Goal: Task Accomplishment & Management: Complete application form

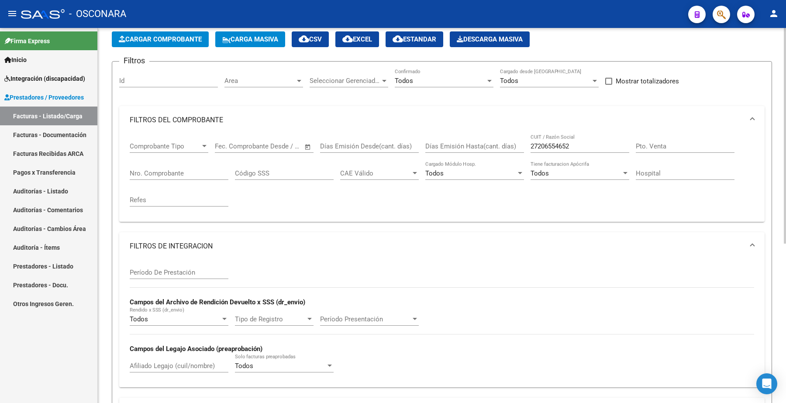
scroll to position [5, 0]
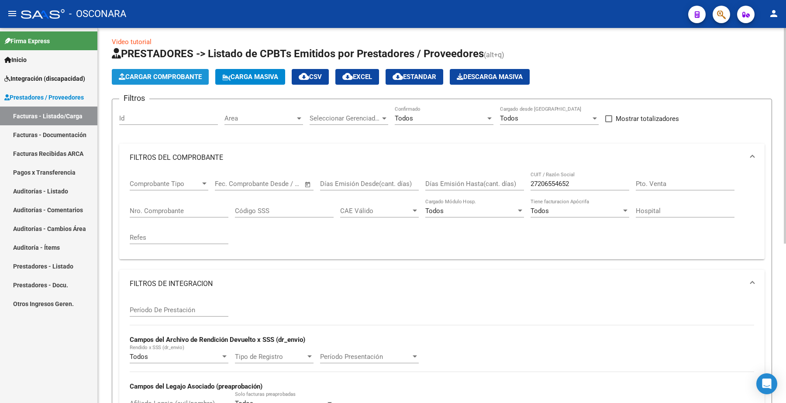
click at [168, 73] on span "Cargar Comprobante" at bounding box center [160, 77] width 83 height 8
click at [256, 75] on span "Carga Masiva" at bounding box center [250, 77] width 56 height 8
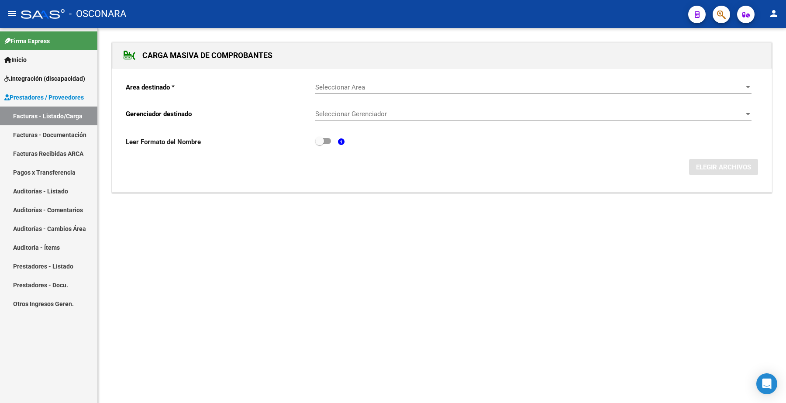
click at [351, 82] on div "Seleccionar Area Seleccionar Area" at bounding box center [533, 84] width 436 height 19
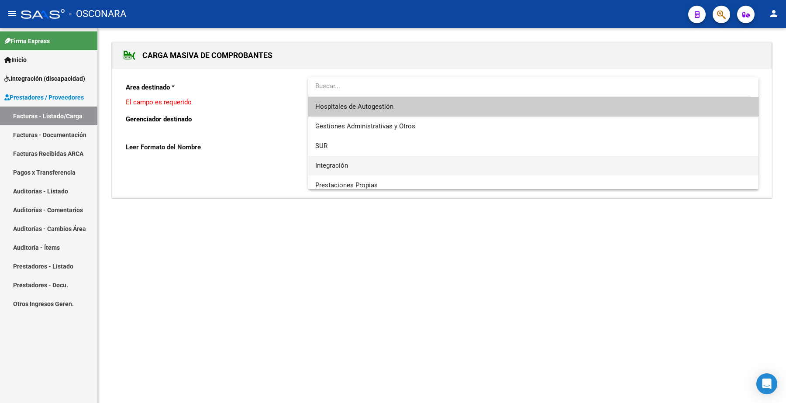
click at [345, 162] on span "Integración" at bounding box center [331, 166] width 33 height 8
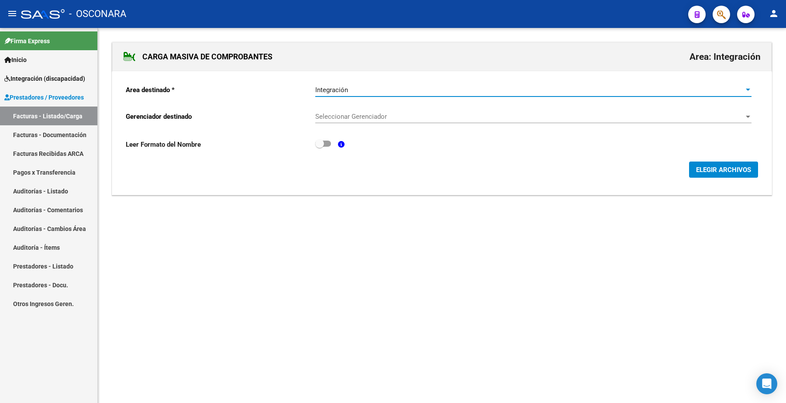
click at [338, 105] on div "Seleccionar Gerenciador Seleccionar Gerenciador" at bounding box center [533, 113] width 436 height 19
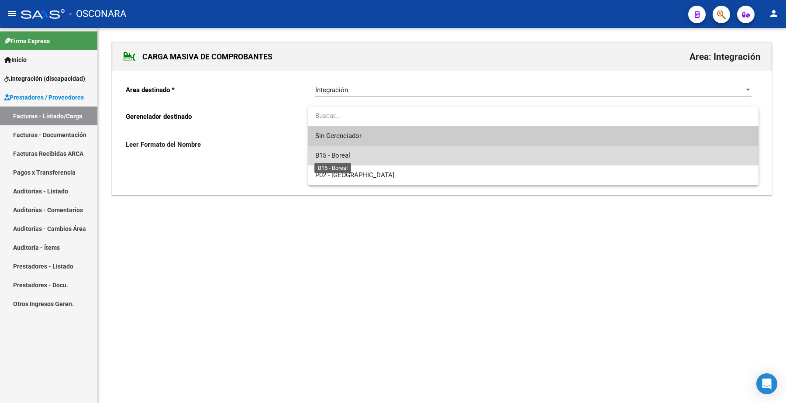
click at [347, 156] on span "B15 - Boreal" at bounding box center [332, 156] width 35 height 8
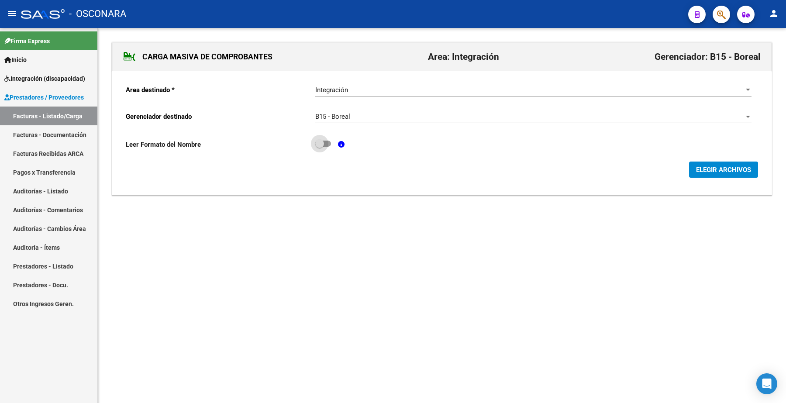
click at [328, 144] on span at bounding box center [323, 144] width 16 height 6
click at [320, 147] on input "checkbox" at bounding box center [319, 147] width 0 height 0
checkbox input "true"
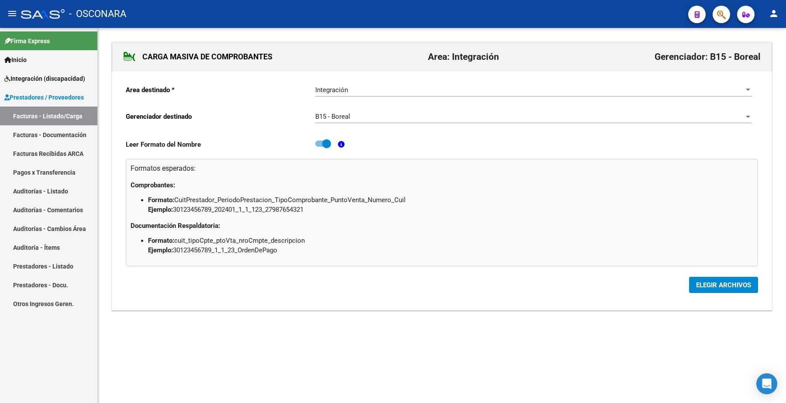
click at [716, 284] on span "ELEGIR ARCHIVOS" at bounding box center [723, 285] width 55 height 8
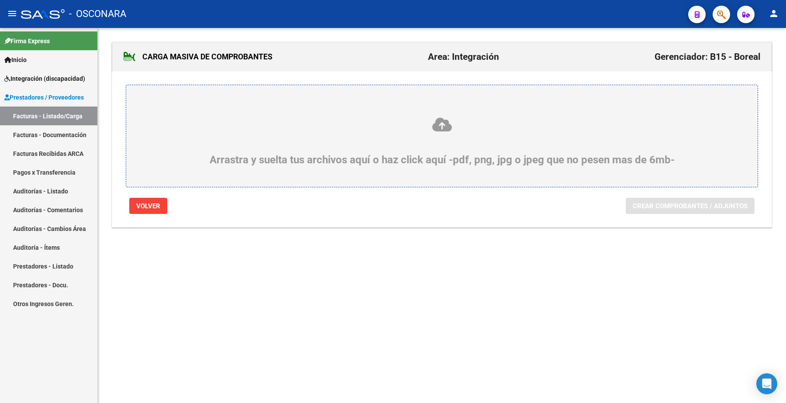
click at [466, 139] on div "Arrastra y suelta tus archivos aquí o haz click aquí -pdf, png, jpg o jpeg que …" at bounding box center [442, 141] width 590 height 49
click at [0, 0] on input "Arrastra y suelta tus archivos aquí o haz click aquí -pdf, png, jpg o jpeg que …" at bounding box center [0, 0] width 0 height 0
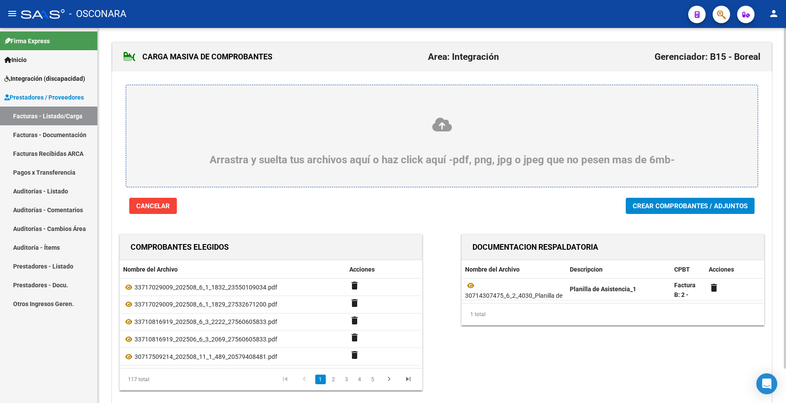
click at [679, 211] on button "Crear Comprobantes / Adjuntos" at bounding box center [690, 206] width 129 height 16
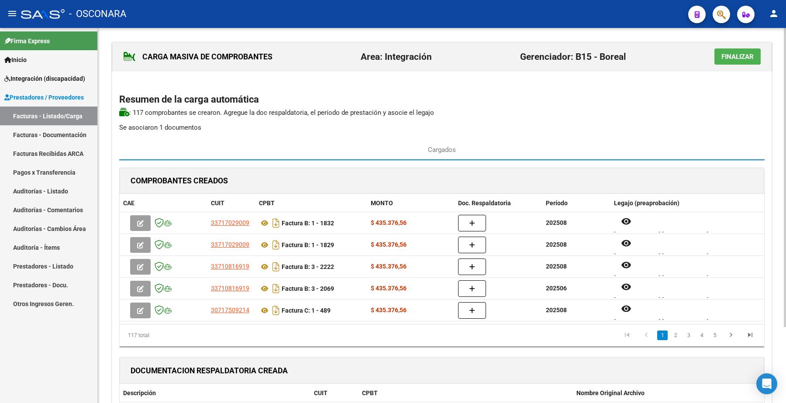
click at [728, 55] on span "Finalizar" at bounding box center [738, 57] width 32 height 8
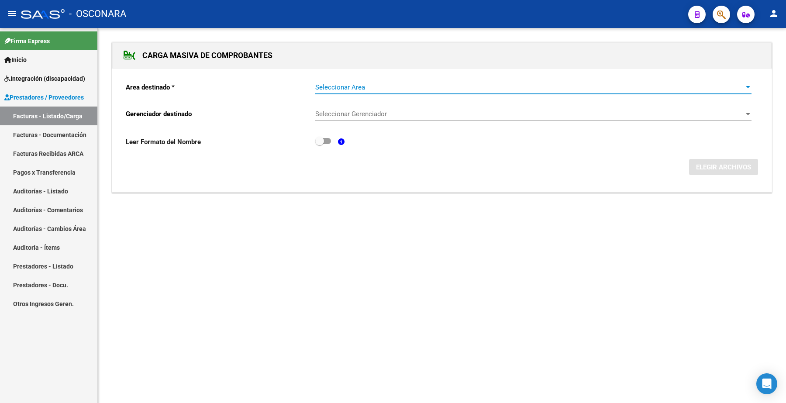
click at [363, 87] on span "Seleccionar Area" at bounding box center [529, 87] width 429 height 8
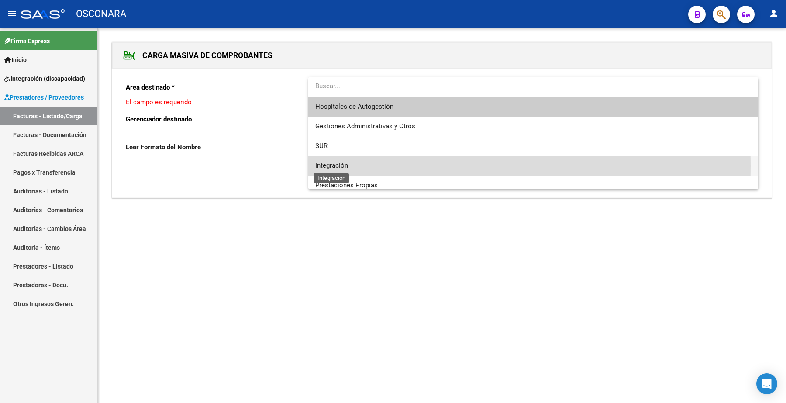
click at [345, 166] on span "Integración" at bounding box center [331, 166] width 33 height 8
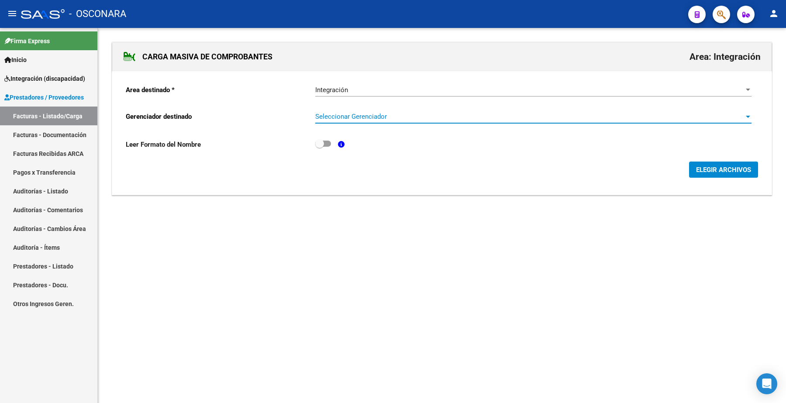
click at [343, 115] on span "Seleccionar Gerenciador" at bounding box center [529, 117] width 429 height 8
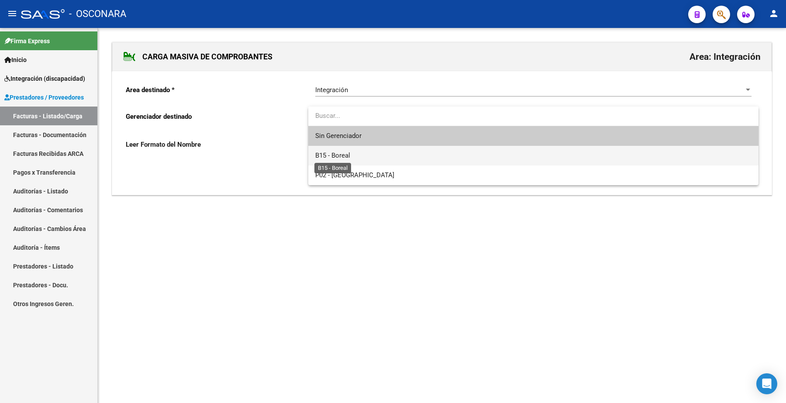
click at [344, 154] on span "B15 - Boreal" at bounding box center [332, 156] width 35 height 8
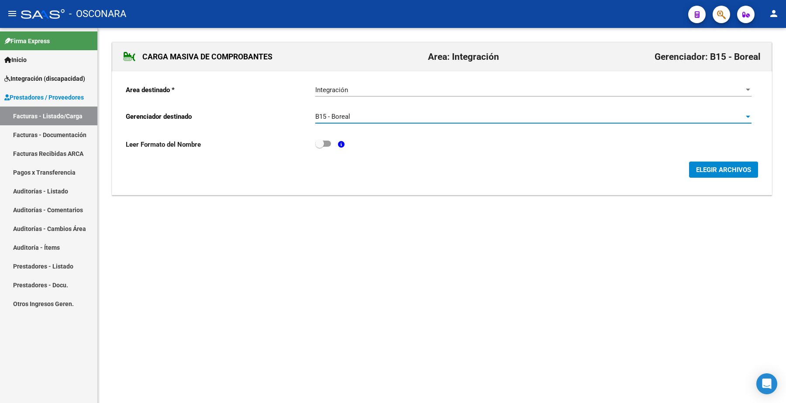
click at [327, 142] on span at bounding box center [323, 144] width 16 height 6
click at [320, 147] on input "checkbox" at bounding box center [319, 147] width 0 height 0
checkbox input "true"
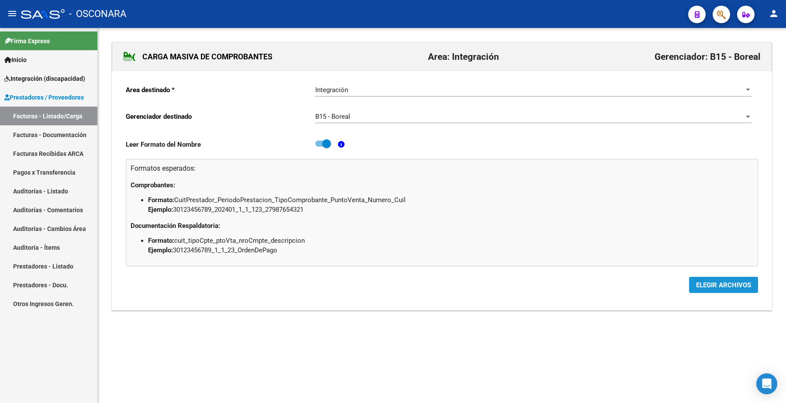
click at [705, 283] on span "ELEGIR ARCHIVOS" at bounding box center [723, 285] width 55 height 8
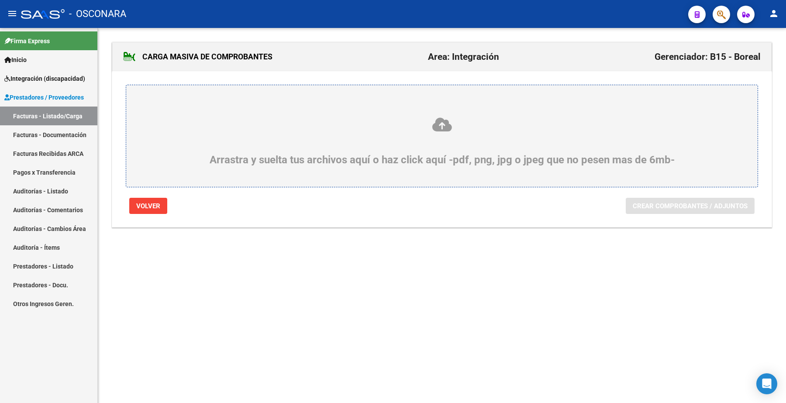
click at [405, 121] on icon at bounding box center [442, 125] width 590 height 16
click at [0, 0] on input "Arrastra y suelta tus archivos aquí o haz click aquí -pdf, png, jpg o jpeg que …" at bounding box center [0, 0] width 0 height 0
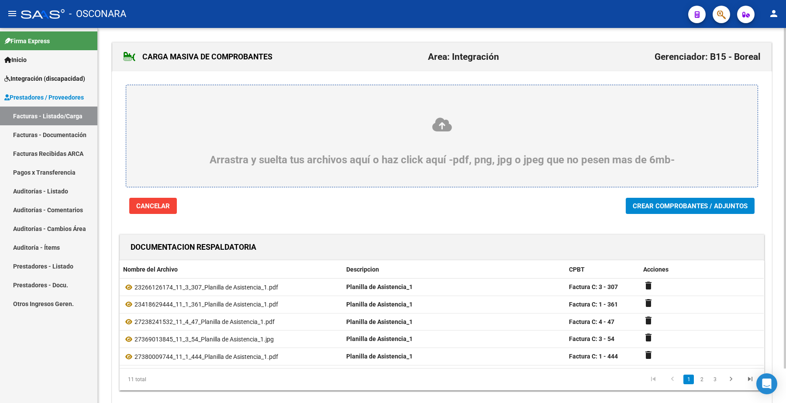
click at [659, 202] on span "Crear Comprobantes / Adjuntos" at bounding box center [690, 206] width 115 height 8
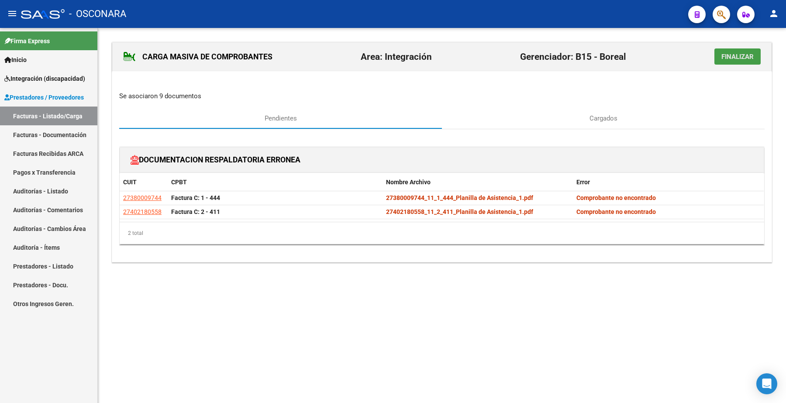
click at [748, 54] on span "Finalizar" at bounding box center [738, 57] width 32 height 8
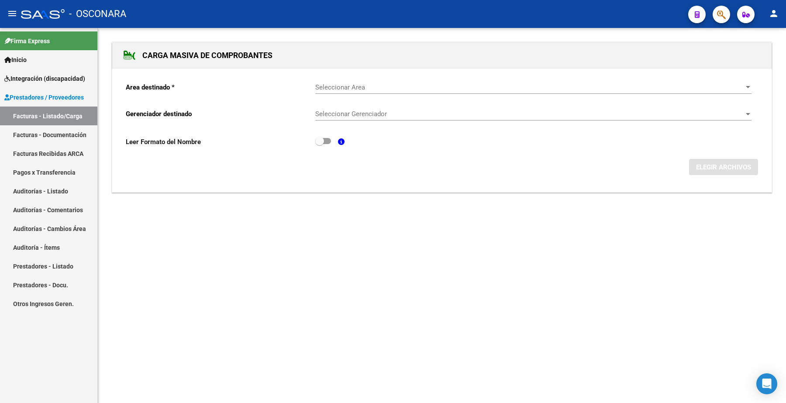
click at [354, 75] on div "Seleccionar Area Seleccionar Area" at bounding box center [533, 84] width 436 height 19
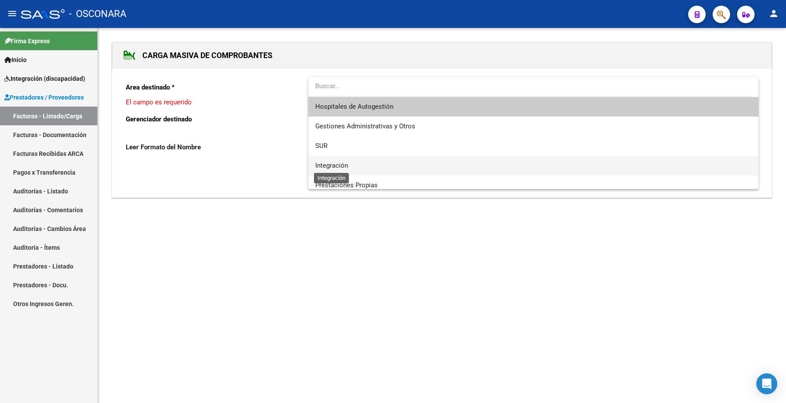
click at [340, 164] on span "Integración" at bounding box center [331, 166] width 33 height 8
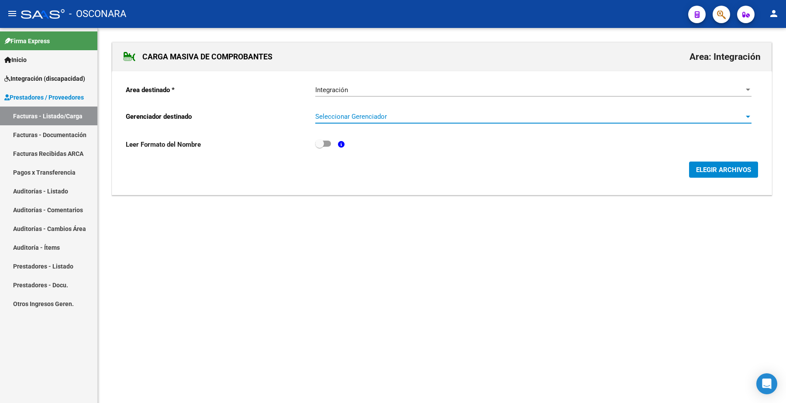
click at [332, 118] on span "Seleccionar Gerenciador" at bounding box center [529, 117] width 429 height 8
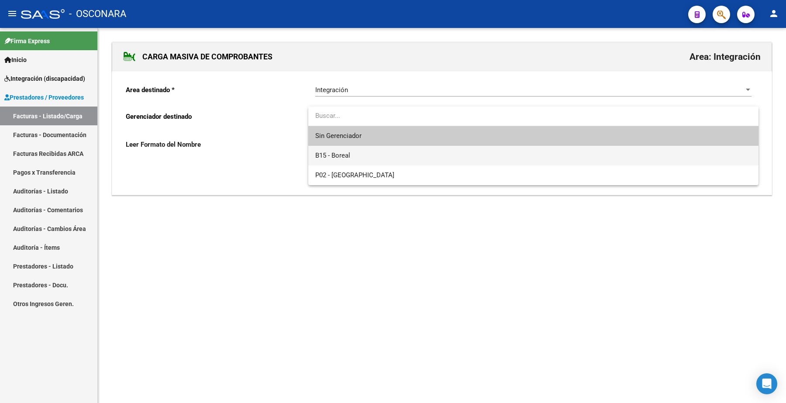
click at [339, 158] on span "B15 - Boreal" at bounding box center [332, 156] width 35 height 8
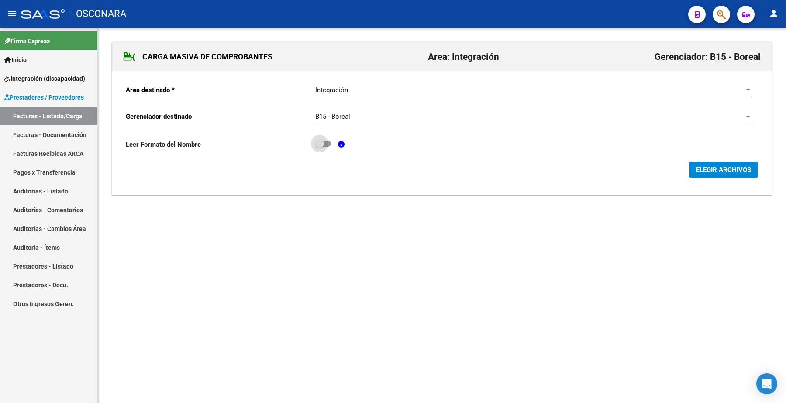
click at [326, 139] on label at bounding box center [323, 143] width 16 height 10
click at [320, 147] on input "checkbox" at bounding box center [319, 147] width 0 height 0
checkbox input "true"
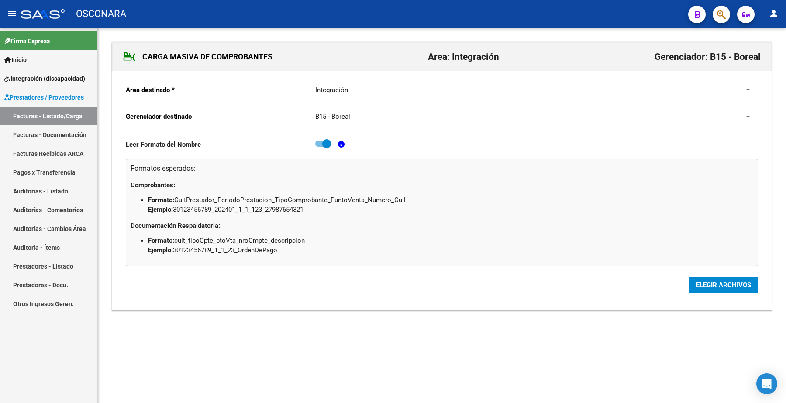
click at [710, 289] on span "ELEGIR ARCHIVOS" at bounding box center [723, 285] width 55 height 8
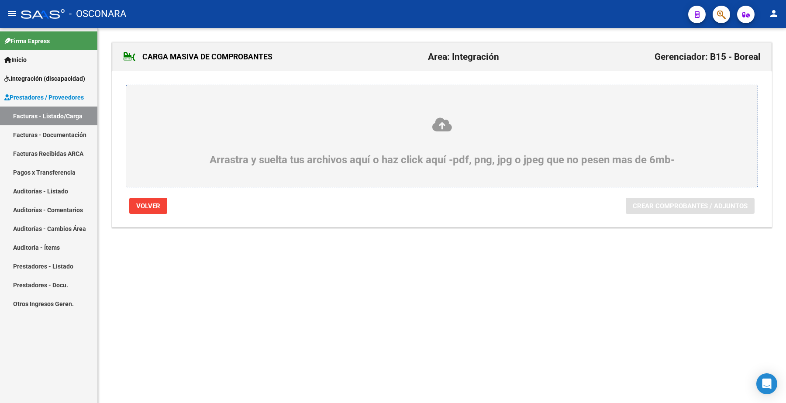
click at [335, 135] on div "Arrastra y suelta tus archivos aquí o haz click aquí -pdf, png, jpg o jpeg que …" at bounding box center [442, 141] width 590 height 49
click at [0, 0] on input "Arrastra y suelta tus archivos aquí o haz click aquí -pdf, png, jpg o jpeg que …" at bounding box center [0, 0] width 0 height 0
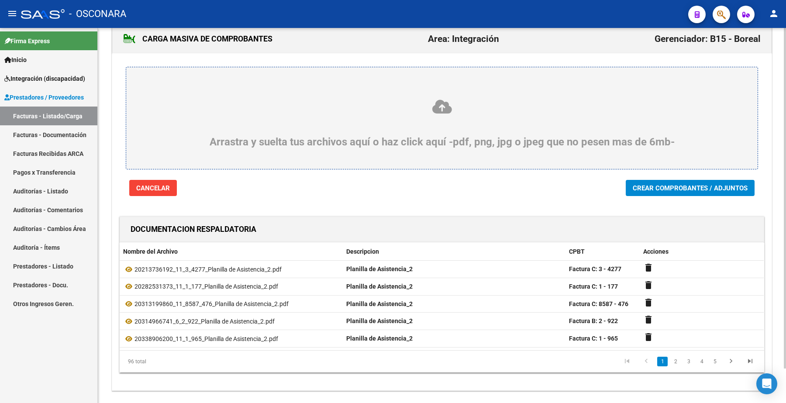
scroll to position [38, 0]
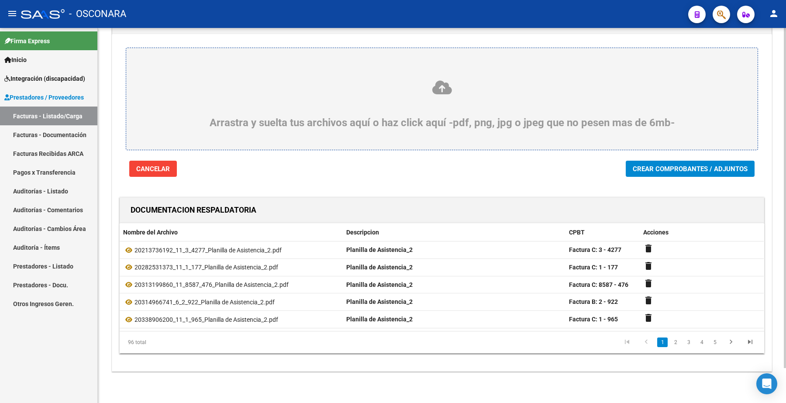
click at [660, 162] on button "Crear Comprobantes / Adjuntos" at bounding box center [690, 169] width 129 height 16
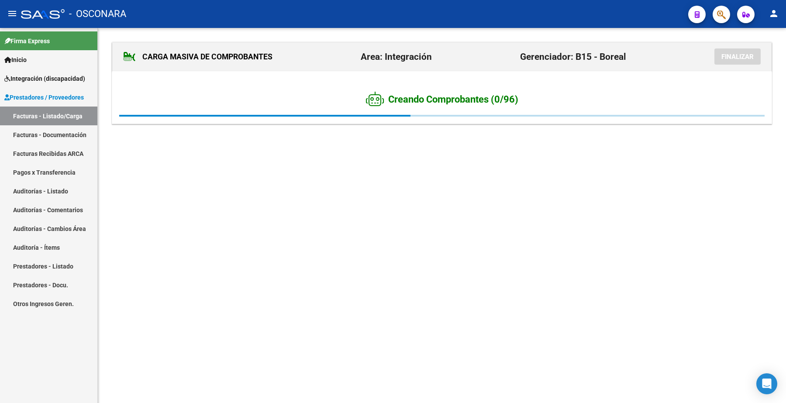
scroll to position [0, 0]
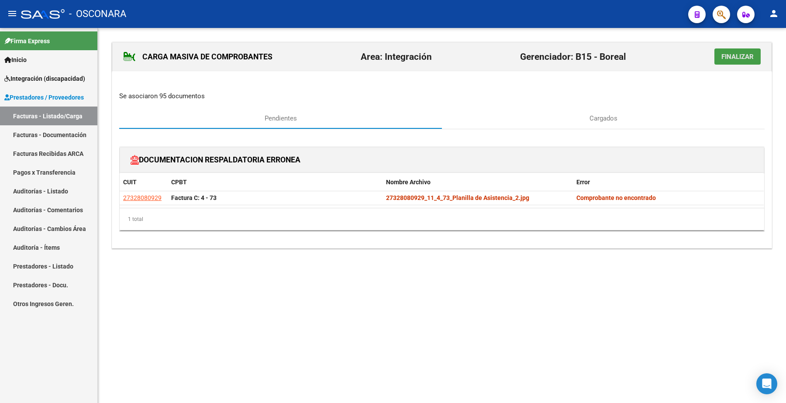
click at [737, 55] on span "Finalizar" at bounding box center [738, 57] width 32 height 8
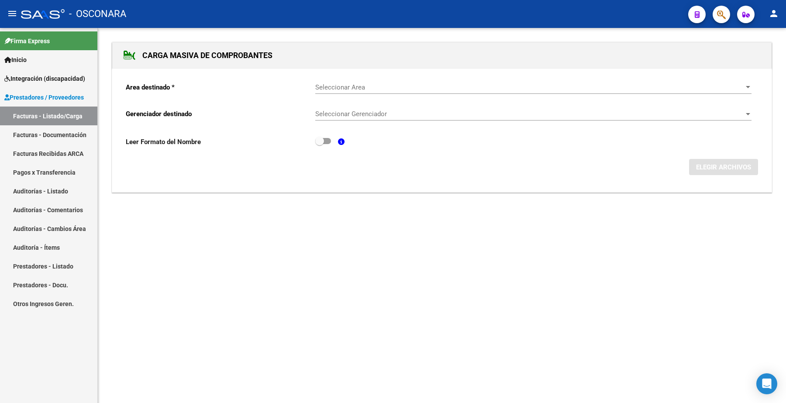
click at [357, 83] on span "Seleccionar Area" at bounding box center [529, 87] width 429 height 8
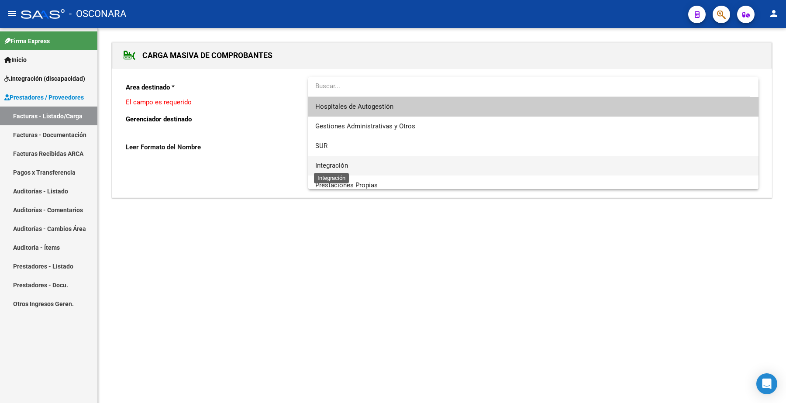
click at [343, 166] on span "Integración" at bounding box center [331, 166] width 33 height 8
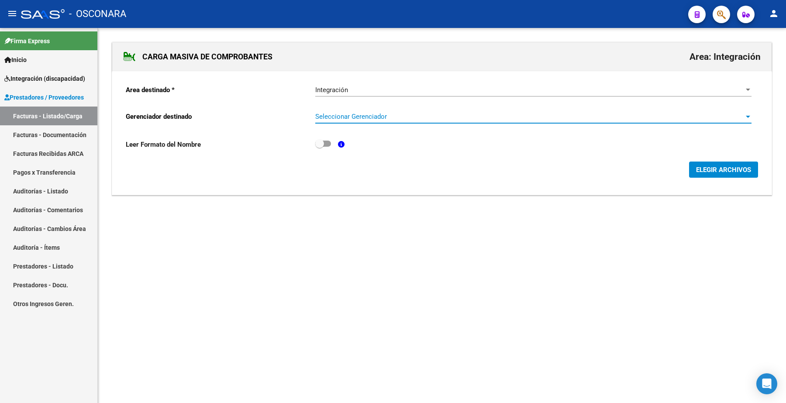
click at [356, 116] on span "Seleccionar Gerenciador" at bounding box center [529, 117] width 429 height 8
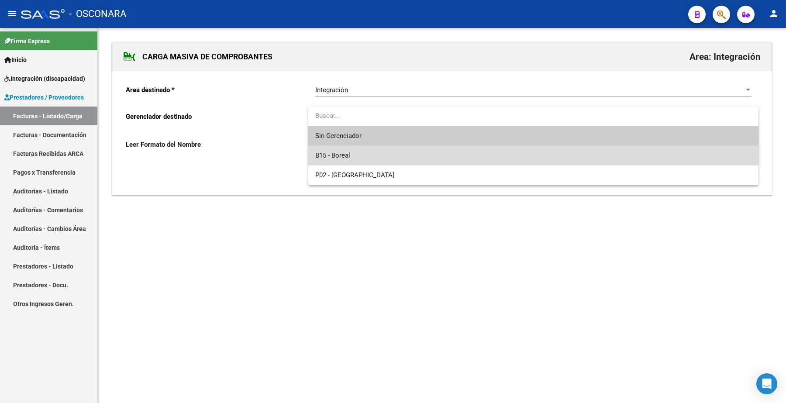
click at [345, 149] on span "B15 - Boreal" at bounding box center [533, 156] width 436 height 20
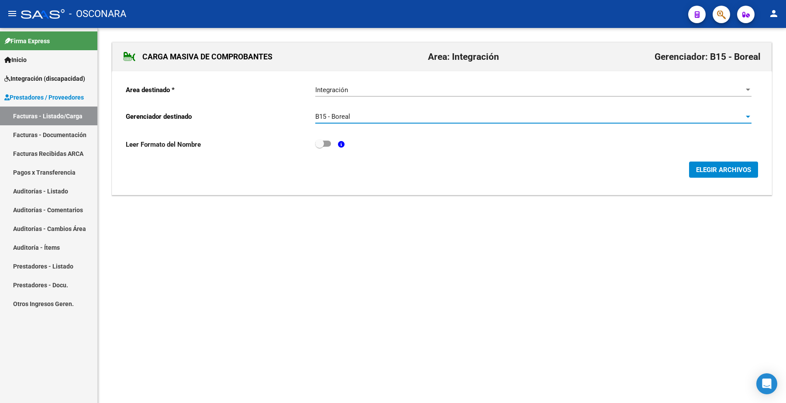
click at [328, 141] on span at bounding box center [323, 144] width 16 height 6
click at [320, 147] on input "checkbox" at bounding box center [319, 147] width 0 height 0
checkbox input "true"
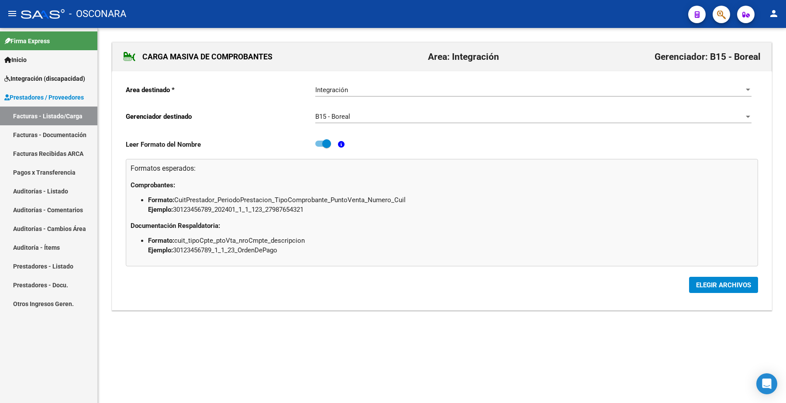
click at [702, 281] on span "ELEGIR ARCHIVOS" at bounding box center [723, 285] width 55 height 8
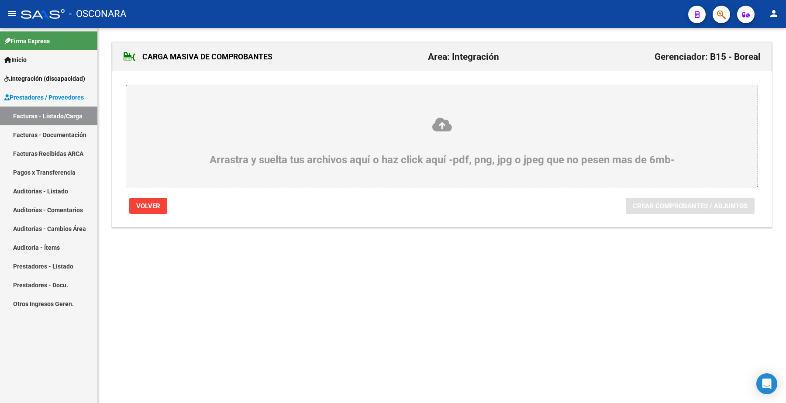
click at [467, 122] on icon at bounding box center [442, 125] width 590 height 16
click at [0, 0] on input "Arrastra y suelta tus archivos aquí o haz click aquí -pdf, png, jpg o jpeg que …" at bounding box center [0, 0] width 0 height 0
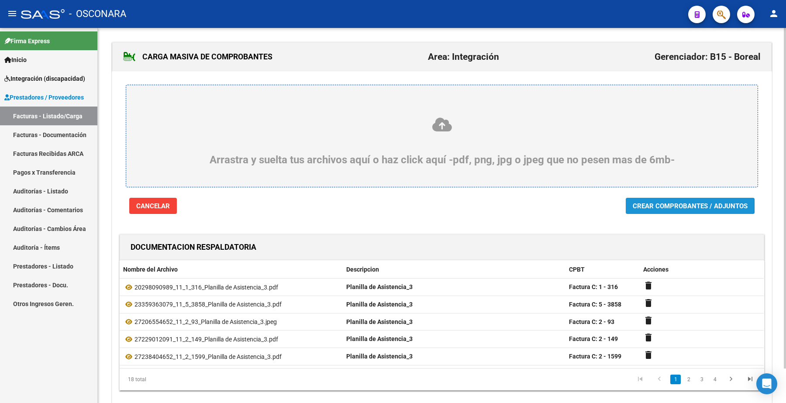
click at [648, 206] on span "Crear Comprobantes / Adjuntos" at bounding box center [690, 206] width 115 height 8
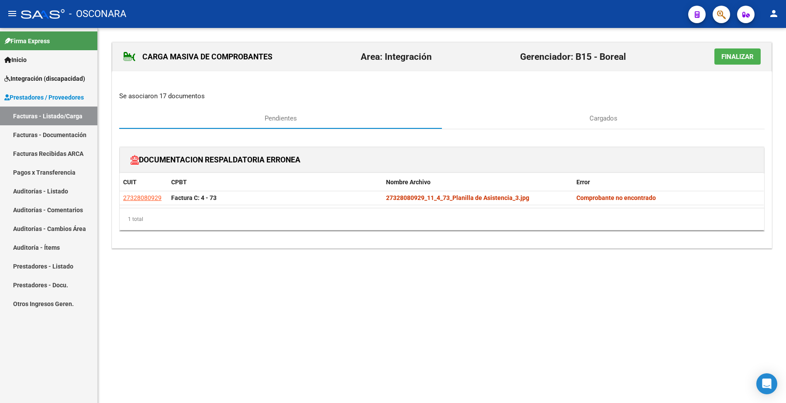
click at [735, 56] on span "Finalizar" at bounding box center [738, 57] width 32 height 8
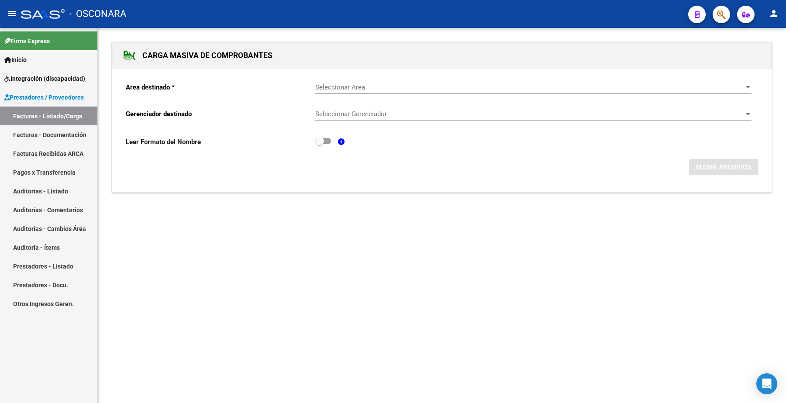
click at [335, 83] on span "Seleccionar Area" at bounding box center [529, 87] width 429 height 8
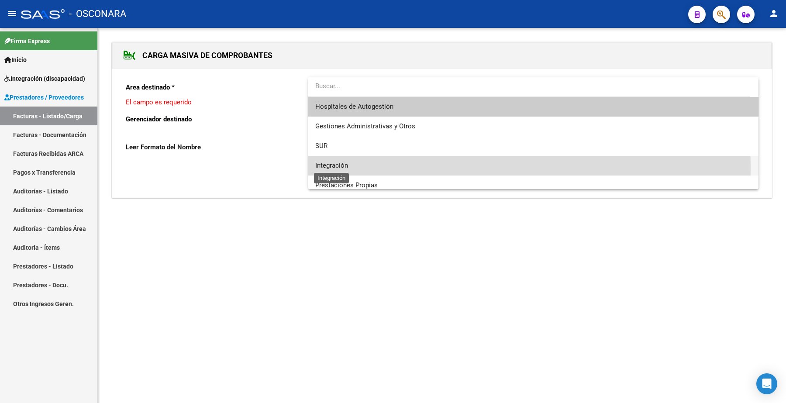
click at [345, 167] on span "Integración" at bounding box center [331, 166] width 33 height 8
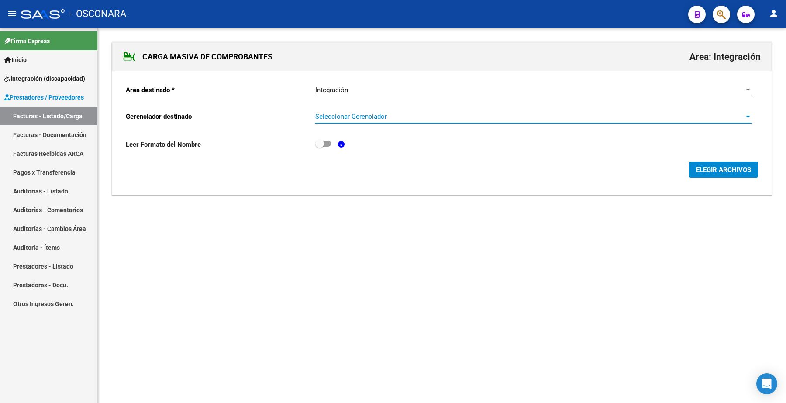
click at [346, 115] on span "Seleccionar Gerenciador" at bounding box center [529, 117] width 429 height 8
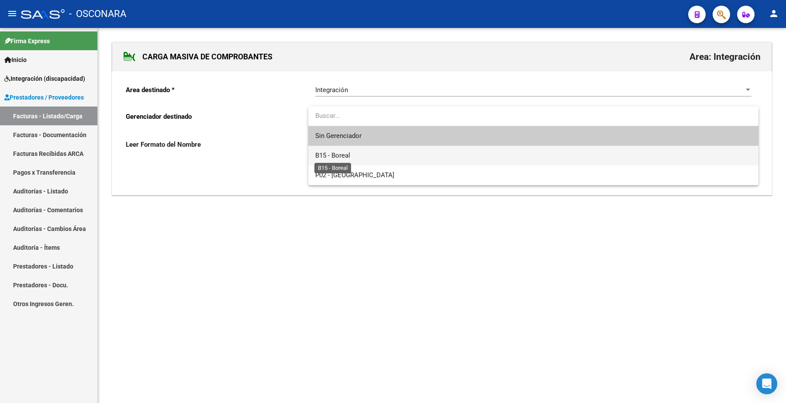
click at [344, 153] on span "B15 - Boreal" at bounding box center [332, 156] width 35 height 8
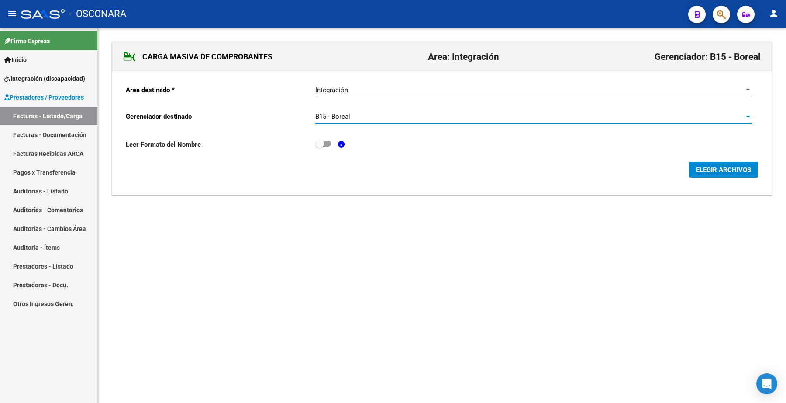
click at [321, 145] on span at bounding box center [319, 143] width 9 height 9
click at [320, 147] on input "checkbox" at bounding box center [319, 147] width 0 height 0
checkbox input "true"
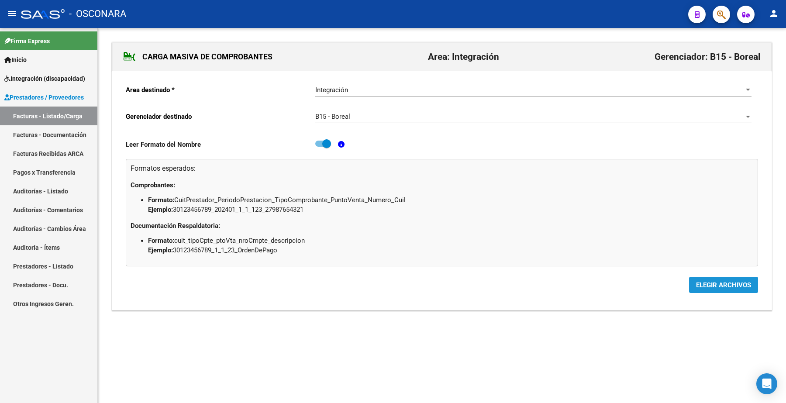
click at [716, 287] on span "ELEGIR ARCHIVOS" at bounding box center [723, 285] width 55 height 8
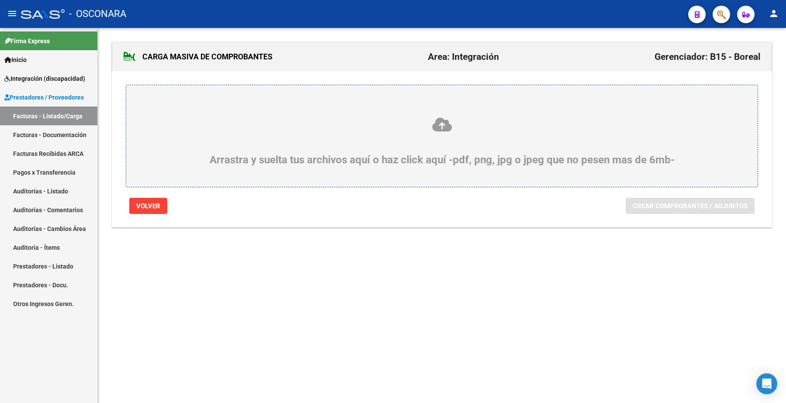
click at [228, 164] on div "Arrastra y suelta tus archivos aquí o haz click aquí -pdf, png, jpg o jpeg que …" at bounding box center [442, 141] width 590 height 49
click at [0, 0] on input "Arrastra y suelta tus archivos aquí o haz click aquí -pdf, png, jpg o jpeg que …" at bounding box center [0, 0] width 0 height 0
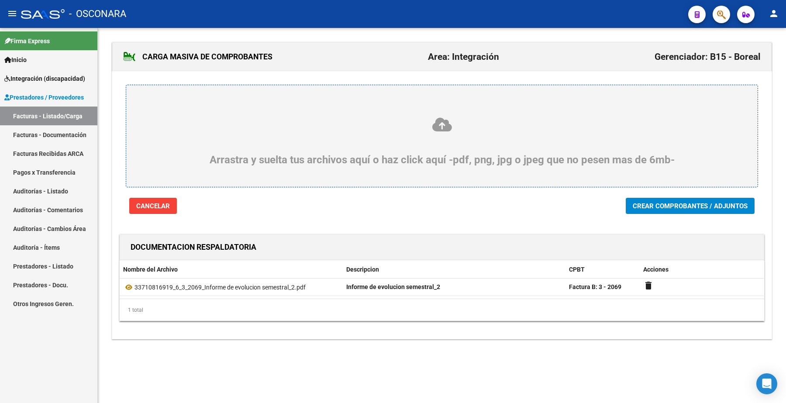
click at [640, 202] on span "Crear Comprobantes / Adjuntos" at bounding box center [690, 206] width 115 height 8
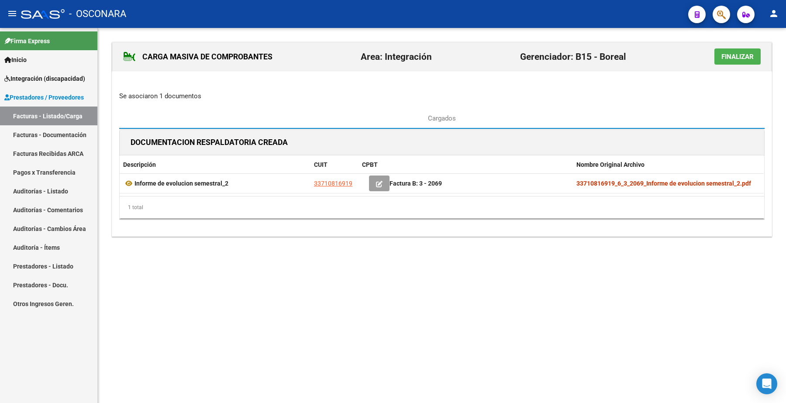
click at [743, 53] on span "Finalizar" at bounding box center [738, 57] width 32 height 8
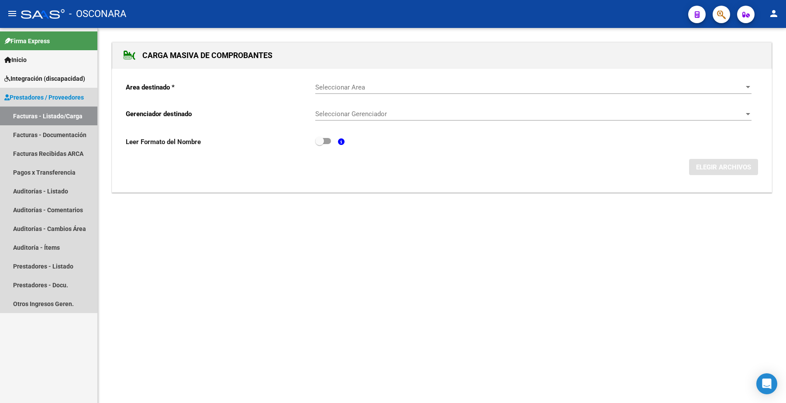
click at [64, 114] on link "Facturas - Listado/Carga" at bounding box center [48, 116] width 97 height 19
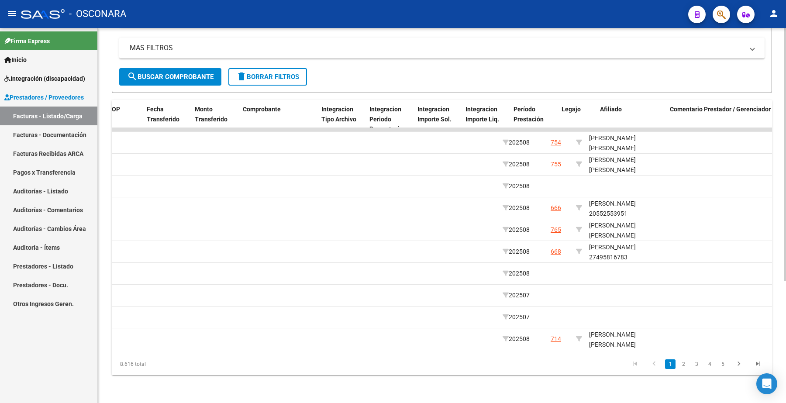
scroll to position [0, 859]
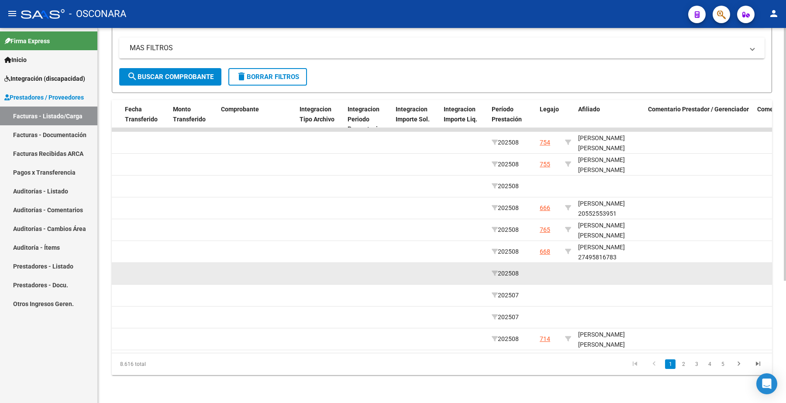
click at [595, 263] on datatable-body-cell at bounding box center [610, 273] width 70 height 21
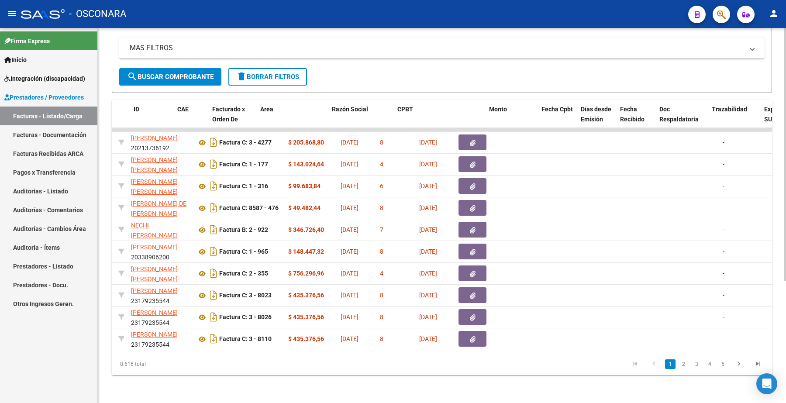
scroll to position [0, 0]
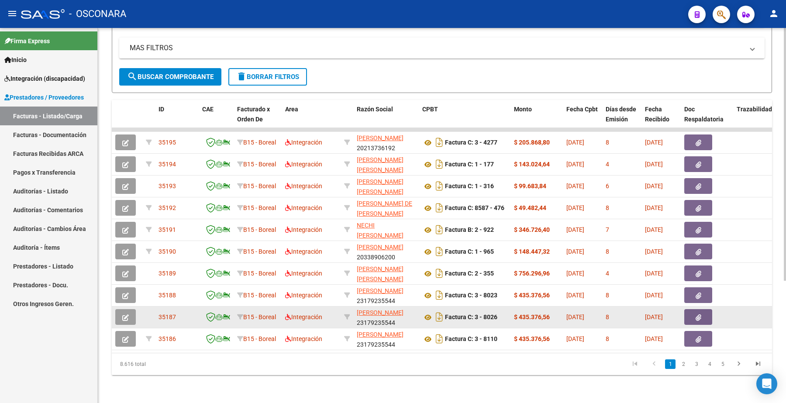
click at [130, 309] on button "button" at bounding box center [125, 317] width 21 height 16
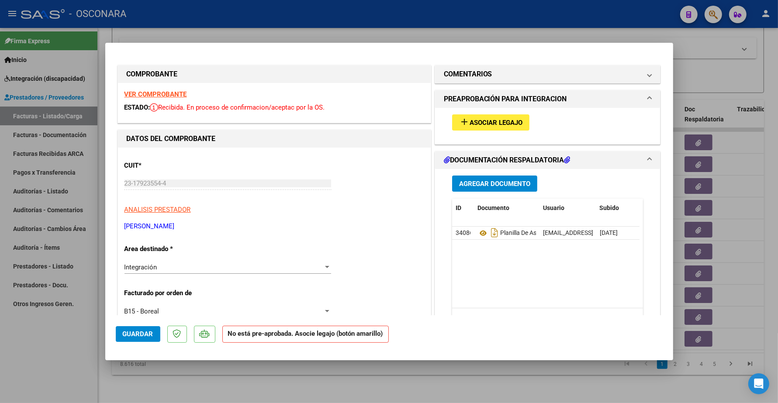
click at [274, 379] on div at bounding box center [389, 201] width 778 height 403
type input "$ 0,00"
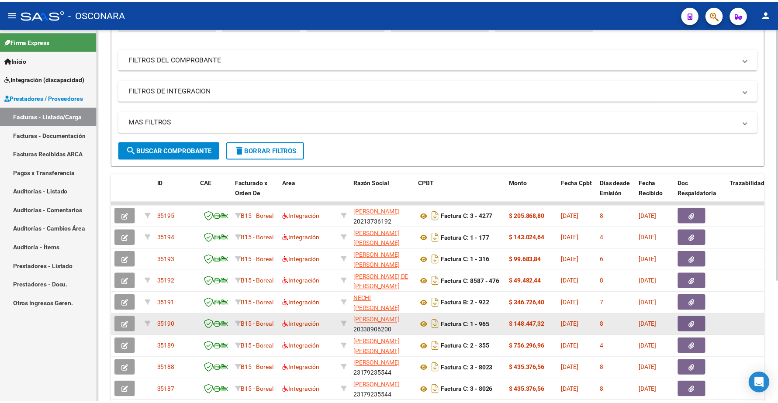
scroll to position [17, 0]
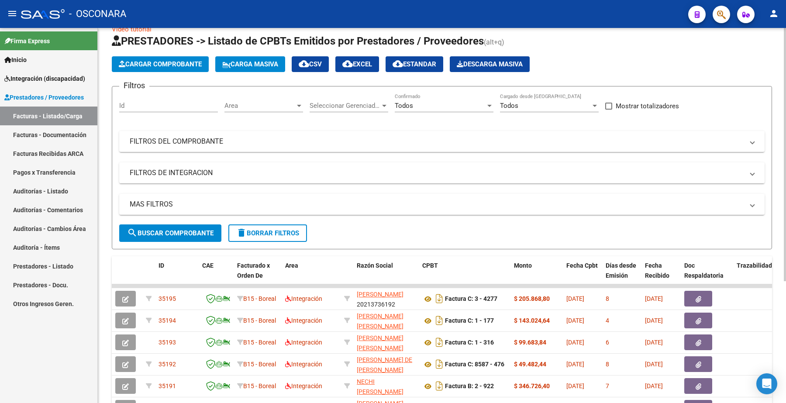
click at [181, 66] on span "Cargar Comprobante" at bounding box center [160, 64] width 83 height 8
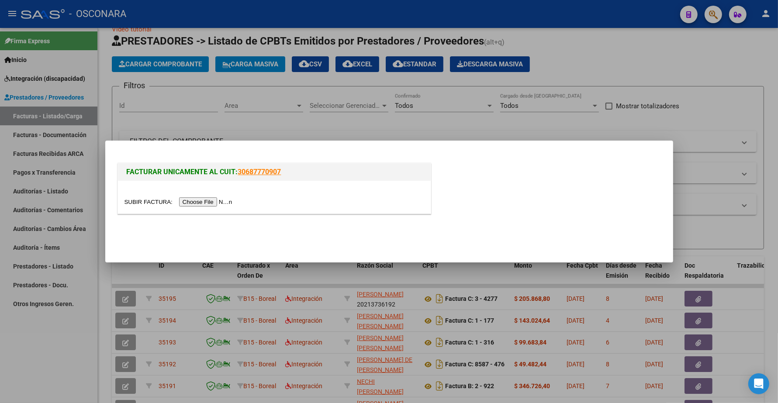
click at [212, 206] on input "file" at bounding box center [179, 201] width 111 height 9
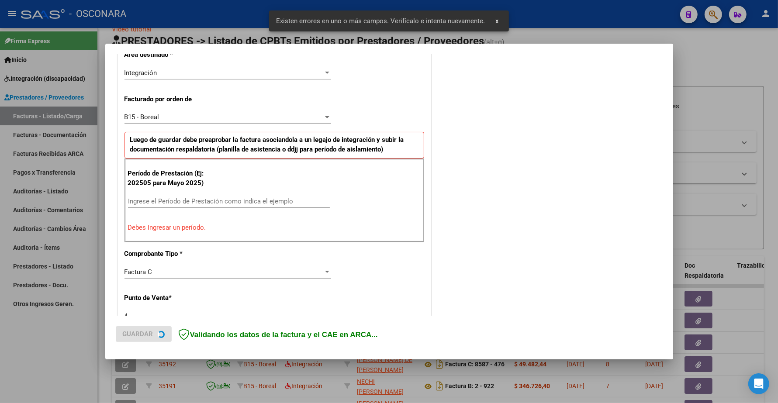
scroll to position [261, 0]
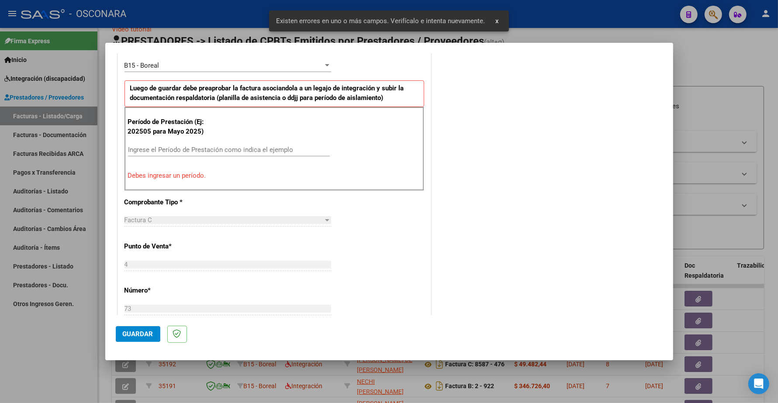
click at [178, 150] on input "Ingrese el Período de Prestación como indica el ejemplo" at bounding box center [229, 150] width 202 height 8
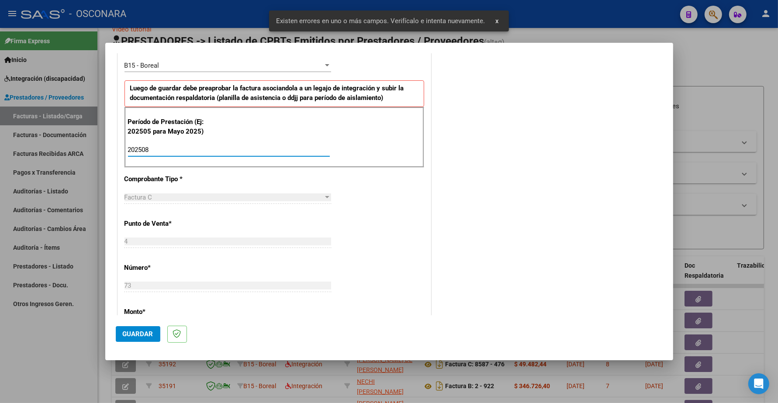
type input "202508"
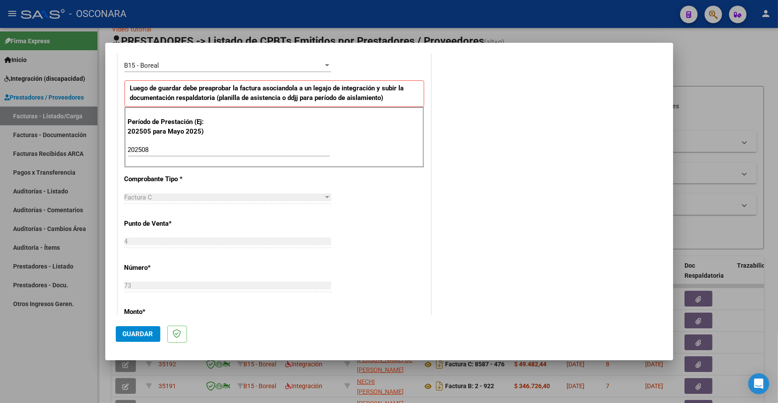
click at [114, 333] on mat-dialog-container "COMPROBANTE VER COMPROBANTE El comprobante fue leído exitosamente. DATOS DEL CO…" at bounding box center [389, 201] width 568 height 317
click at [126, 332] on span "Guardar" at bounding box center [138, 334] width 31 height 8
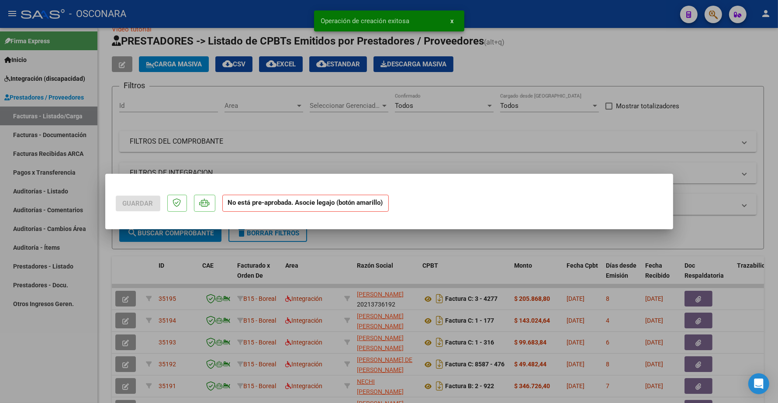
scroll to position [0, 0]
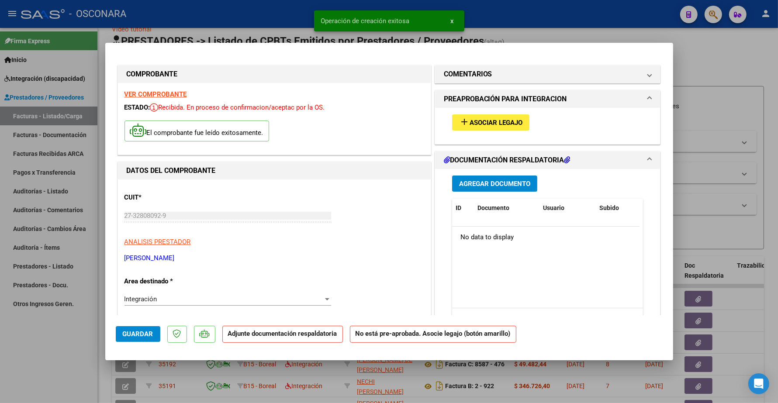
click at [494, 120] on span "Asociar Legajo" at bounding box center [496, 123] width 53 height 8
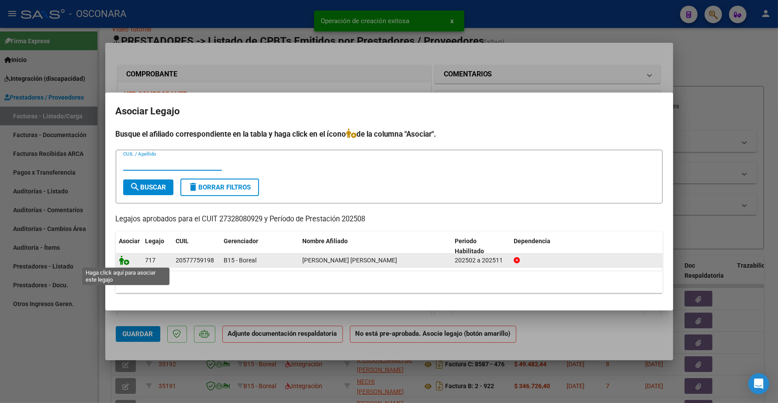
click at [127, 261] on icon at bounding box center [124, 261] width 10 height 10
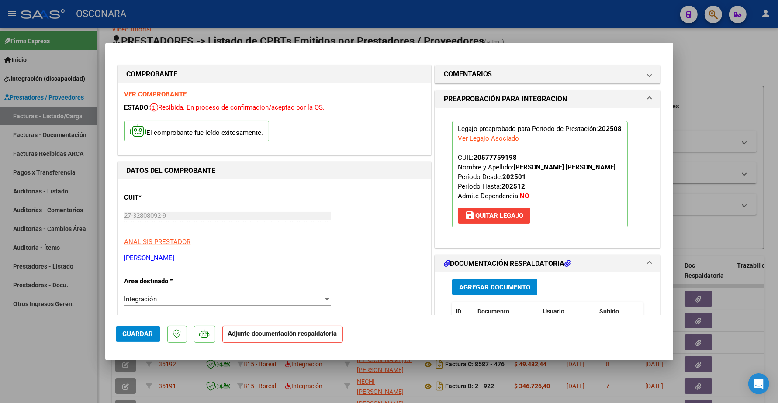
click at [174, 91] on strong "VER COMPROBANTE" at bounding box center [155, 94] width 62 height 8
click at [470, 285] on span "Agregar Documento" at bounding box center [494, 287] width 71 height 8
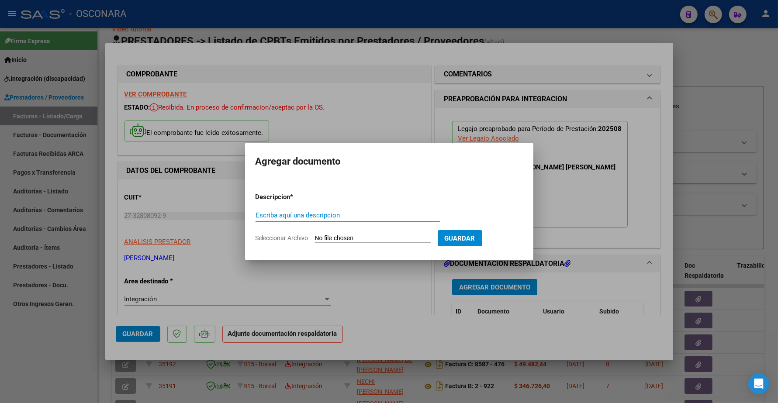
click at [326, 213] on input "Escriba aquí una descripcion" at bounding box center [348, 215] width 184 height 8
type input "PLANILLA"
click at [331, 235] on input "Seleccionar Archivo" at bounding box center [373, 239] width 116 height 8
type input "C:\fakepath\27328080929_11_4_73_Planilla de Asistencia_2.jpg"
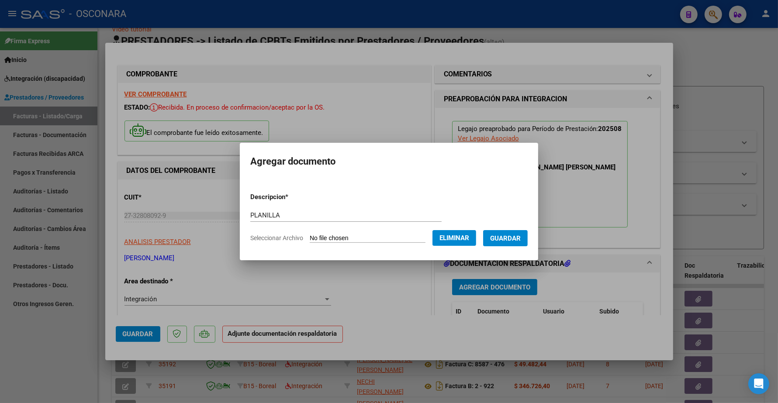
click at [513, 237] on span "Guardar" at bounding box center [505, 239] width 31 height 8
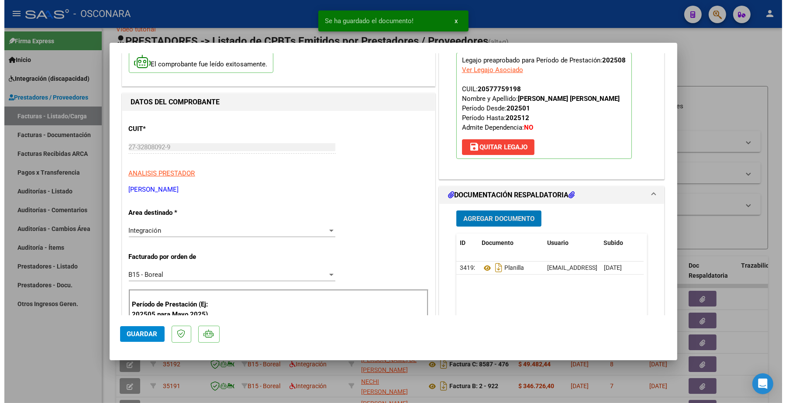
scroll to position [164, 0]
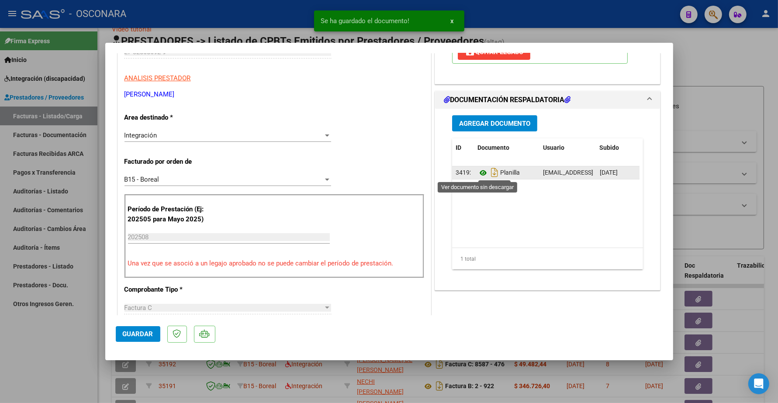
click at [477, 173] on icon at bounding box center [482, 173] width 11 height 10
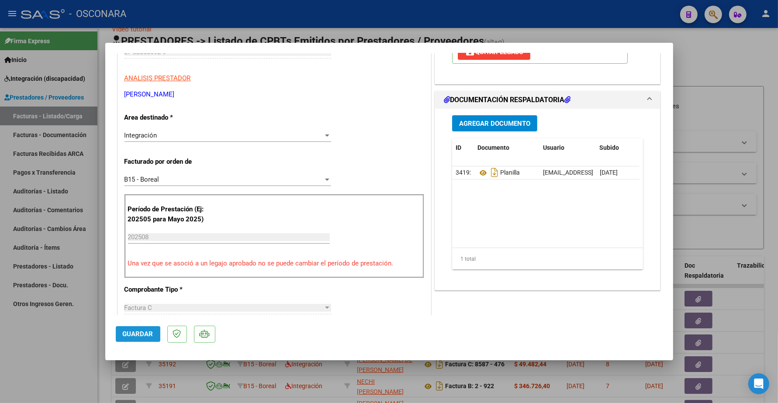
click at [143, 333] on span "Guardar" at bounding box center [138, 334] width 31 height 8
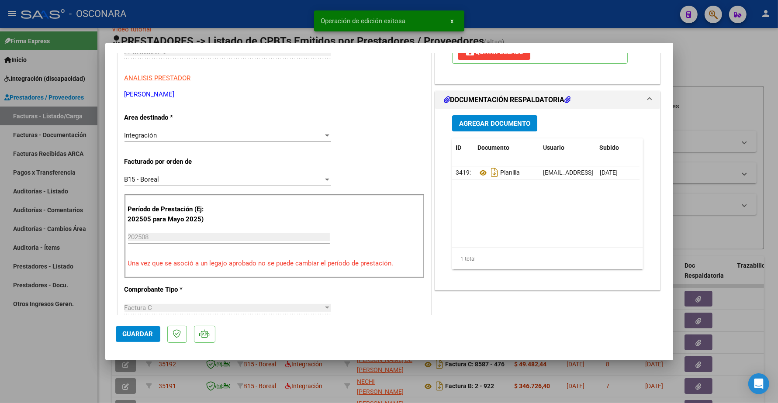
type input "$ 0,00"
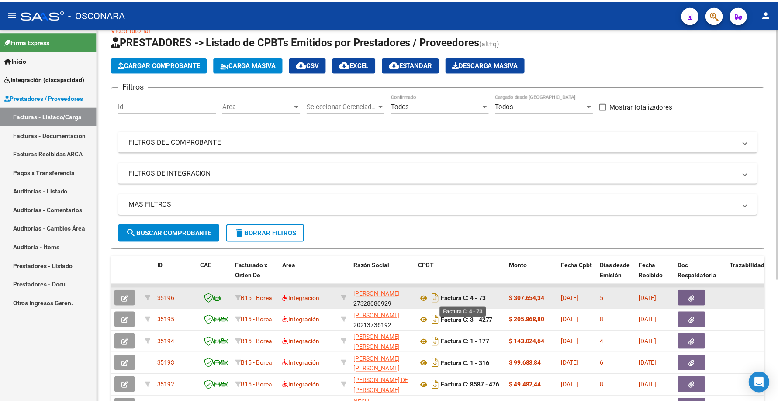
scroll to position [0, 0]
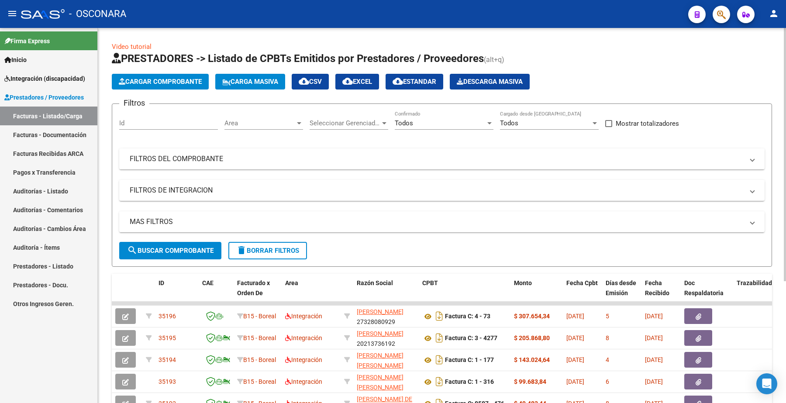
click at [164, 81] on span "Cargar Comprobante" at bounding box center [160, 82] width 83 height 8
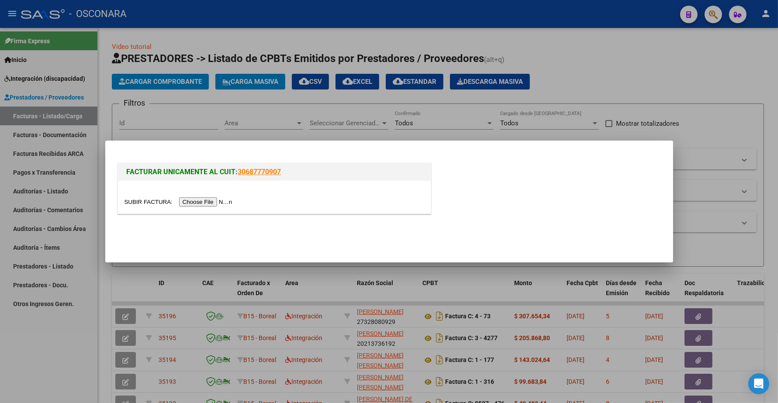
click at [211, 207] on div at bounding box center [274, 197] width 313 height 33
click at [211, 207] on div at bounding box center [274, 202] width 300 height 10
click at [212, 202] on input "file" at bounding box center [179, 201] width 111 height 9
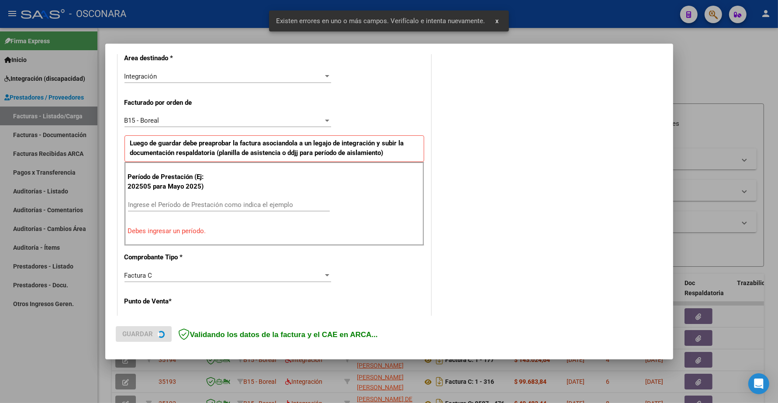
scroll to position [218, 0]
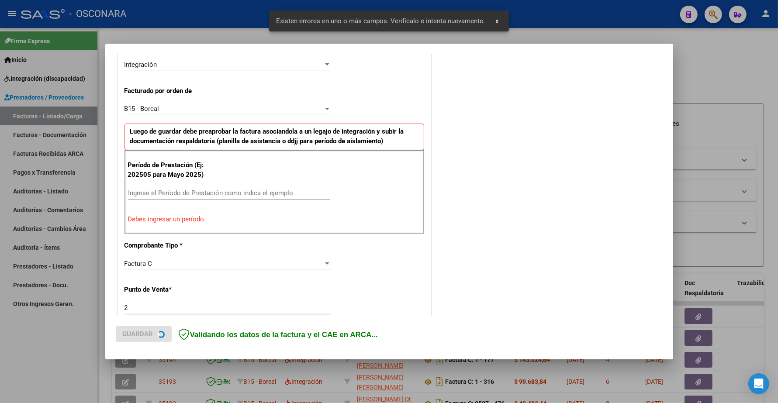
click at [315, 170] on div "Período de Prestación (Ej: 202505 para [DATE]) Ingrese el Período de Prestación…" at bounding box center [274, 192] width 300 height 84
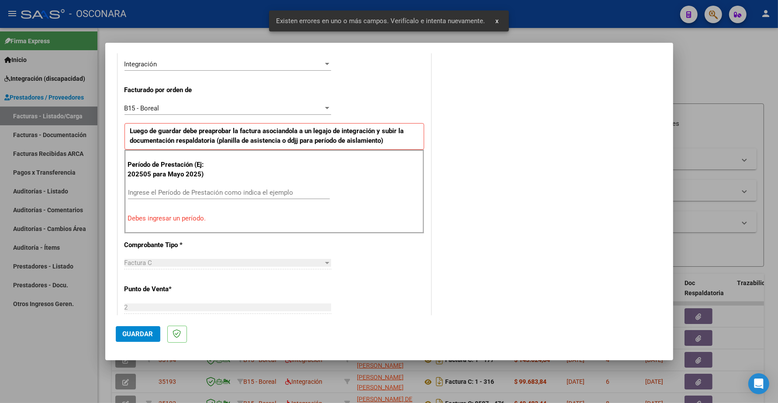
click at [180, 190] on input "Ingrese el Período de Prestación como indica el ejemplo" at bounding box center [229, 193] width 202 height 8
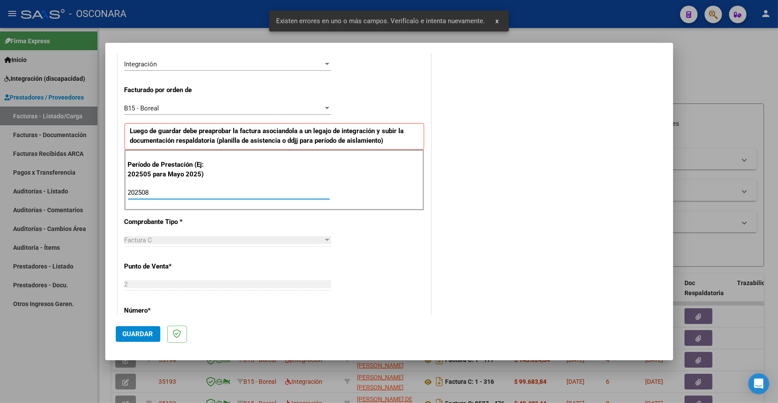
type input "202508"
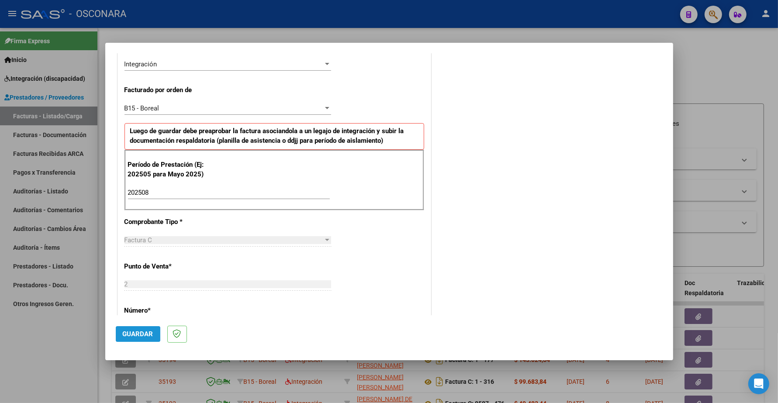
click at [121, 326] on button "Guardar" at bounding box center [138, 334] width 45 height 16
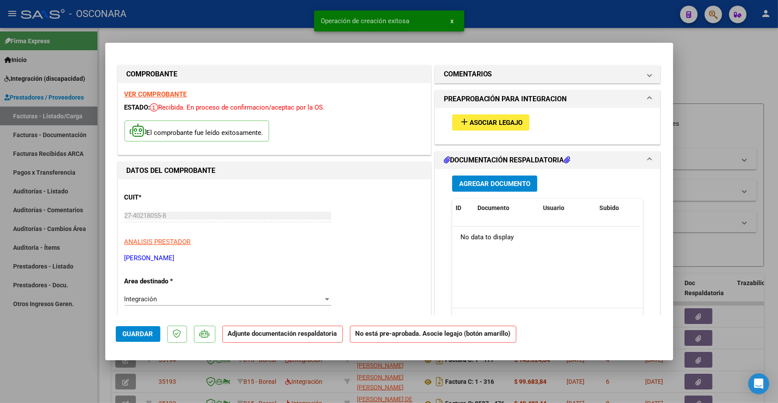
click at [491, 122] on span "Asociar Legajo" at bounding box center [496, 123] width 53 height 8
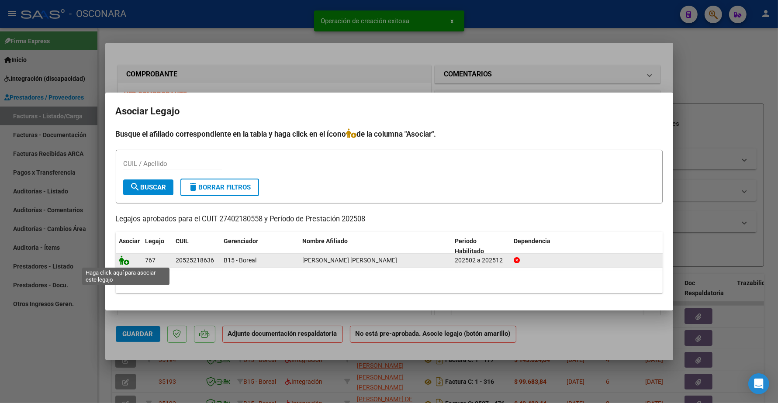
click at [127, 263] on icon at bounding box center [124, 261] width 10 height 10
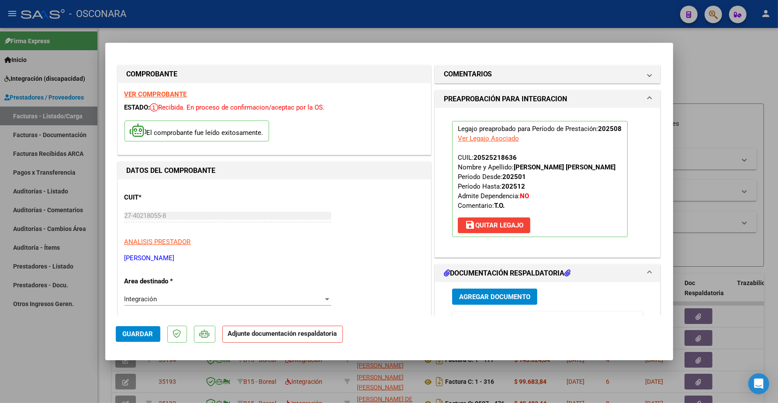
click at [170, 99] on div "VER COMPROBANTE ESTADO: Recibida. En proceso de confirmacion/aceptac por la OS.…" at bounding box center [274, 119] width 313 height 72
click at [169, 95] on strong "VER COMPROBANTE" at bounding box center [155, 94] width 62 height 8
click at [506, 293] on span "Agregar Documento" at bounding box center [494, 297] width 71 height 8
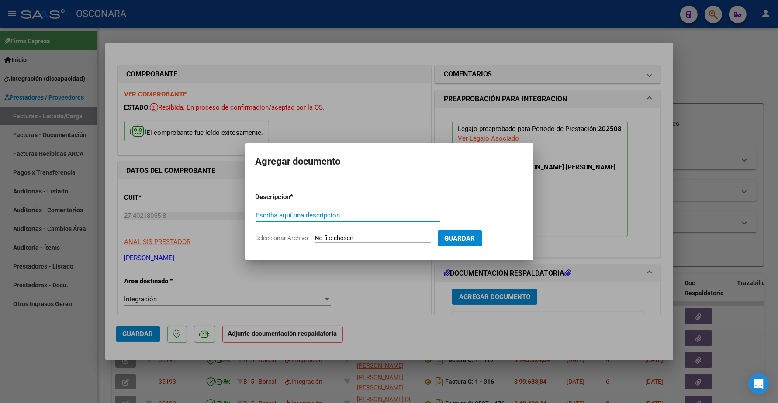
click at [336, 217] on input "Escriba aquí una descripcion" at bounding box center [348, 215] width 184 height 8
type input "PLANILLA"
click at [354, 238] on input "Seleccionar Archivo" at bounding box center [373, 239] width 116 height 8
type input "C:\fakepath\27402180558_11_2_411_Planilla de Asistencia_1.pdf"
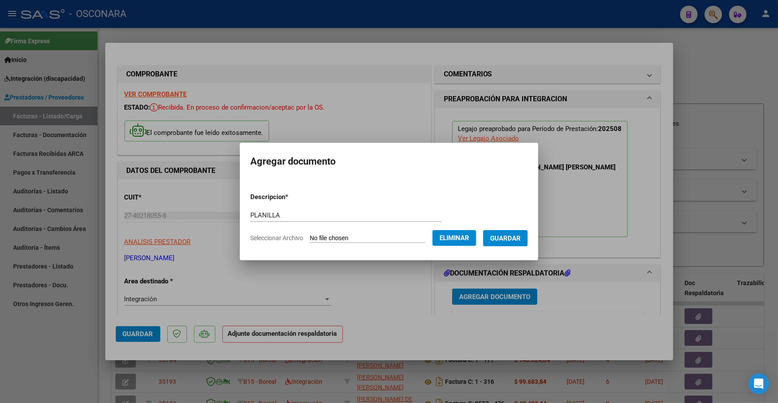
click at [505, 234] on button "Guardar" at bounding box center [505, 238] width 45 height 16
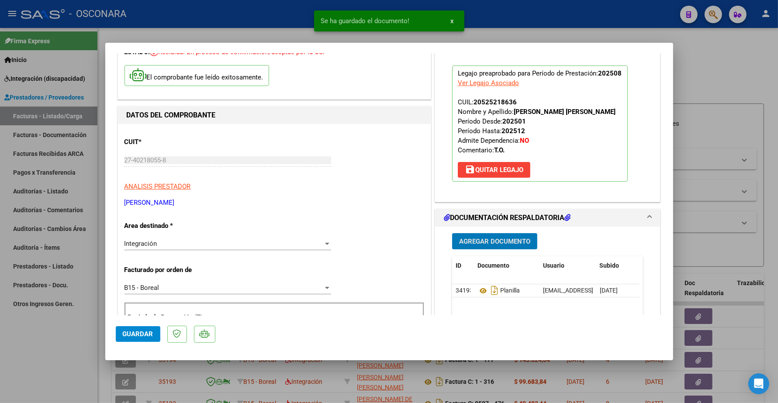
scroll to position [109, 0]
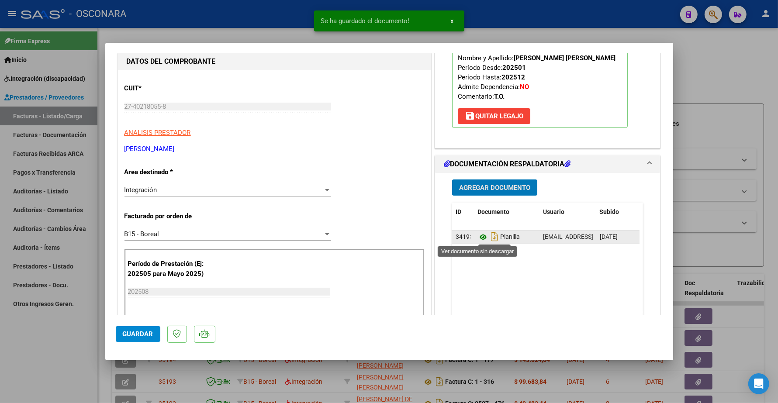
click at [477, 236] on icon at bounding box center [482, 237] width 11 height 10
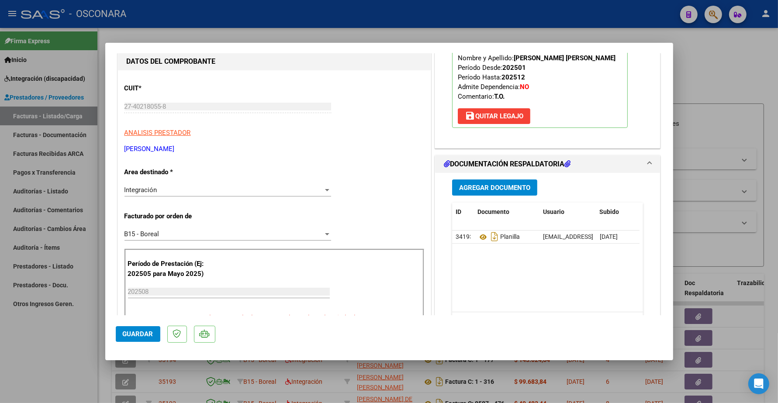
click at [143, 329] on button "Guardar" at bounding box center [138, 334] width 45 height 16
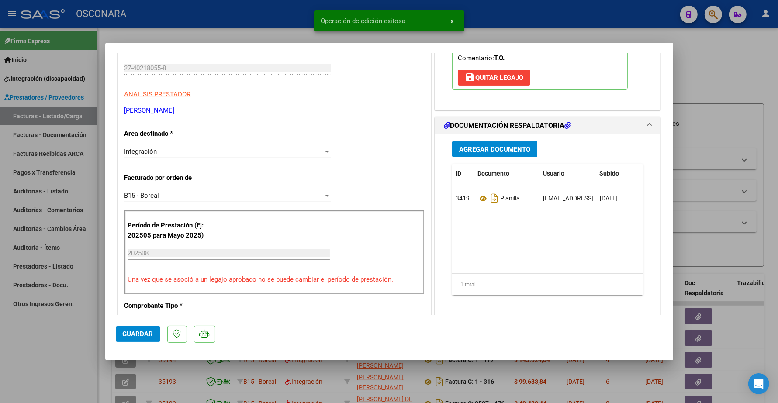
scroll to position [164, 0]
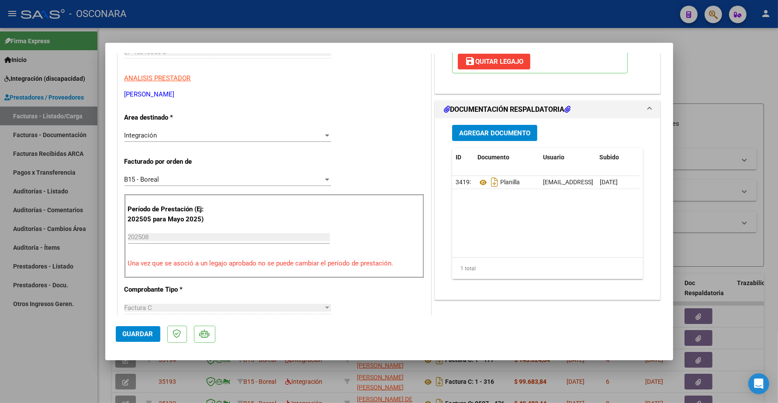
click at [145, 334] on span "Guardar" at bounding box center [138, 334] width 31 height 8
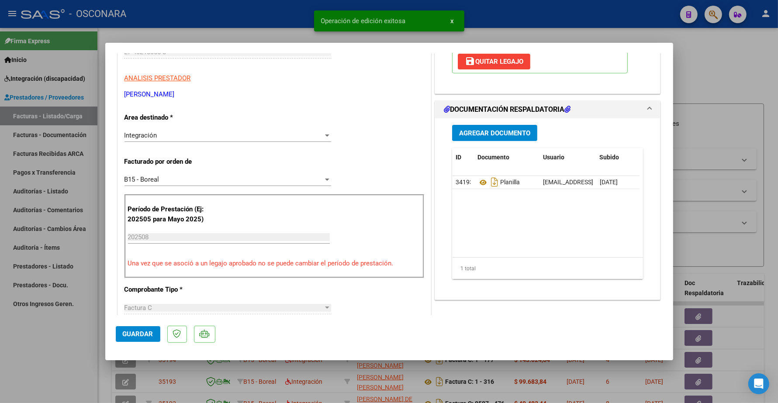
type input "$ 0,00"
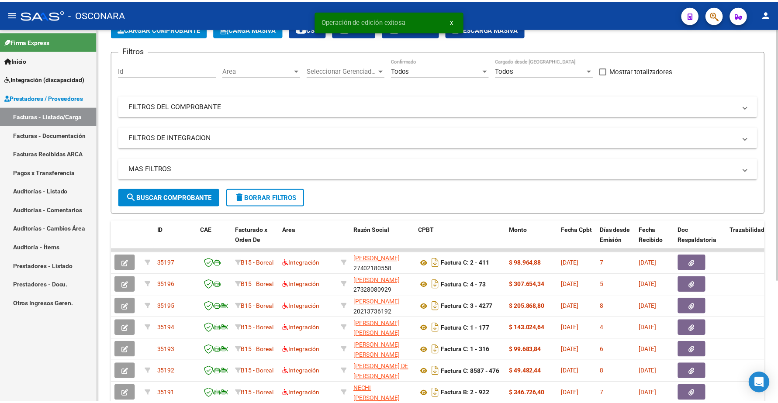
scroll to position [0, 0]
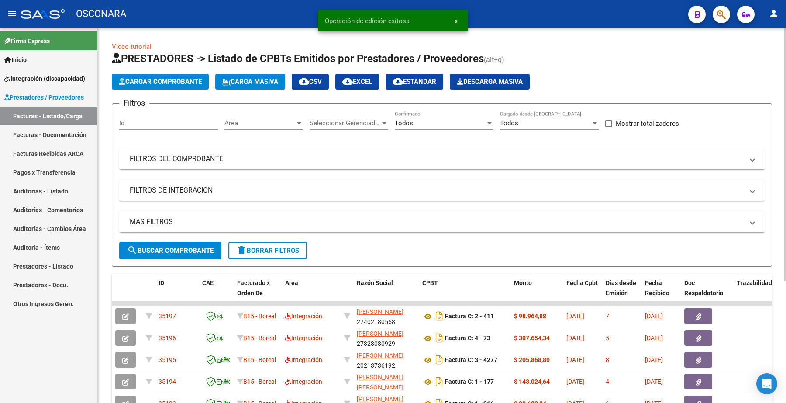
click at [179, 80] on span "Cargar Comprobante" at bounding box center [160, 82] width 83 height 8
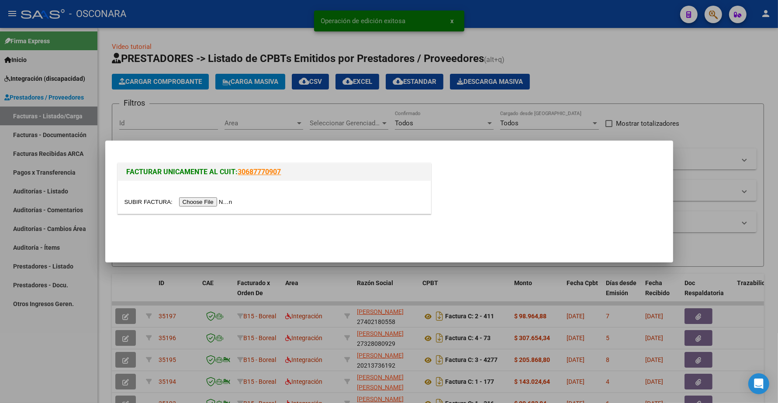
click at [213, 200] on input "file" at bounding box center [179, 201] width 111 height 9
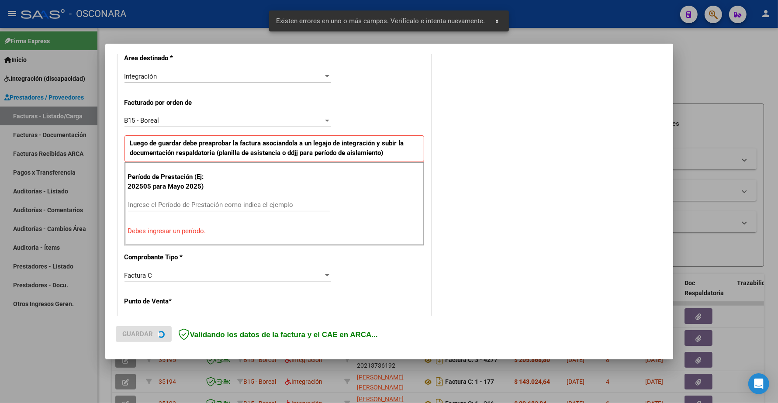
scroll to position [218, 0]
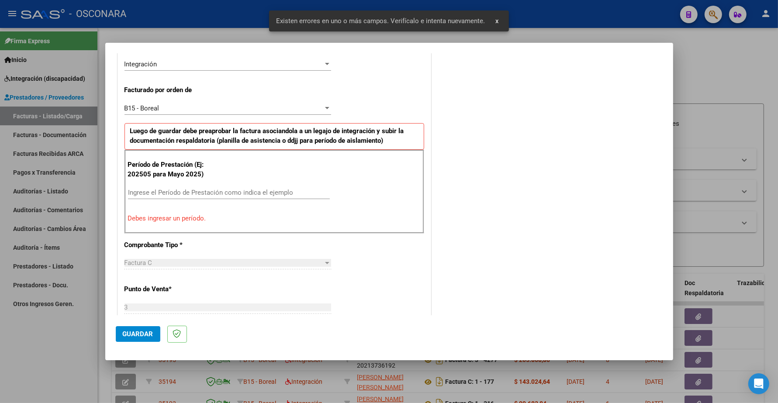
click at [173, 193] on input "Ingrese el Período de Prestación como indica el ejemplo" at bounding box center [229, 193] width 202 height 8
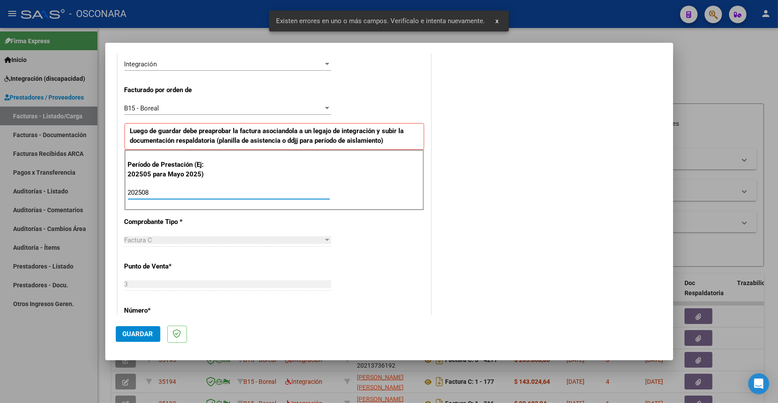
type input "202508"
click at [143, 327] on button "Guardar" at bounding box center [138, 334] width 45 height 16
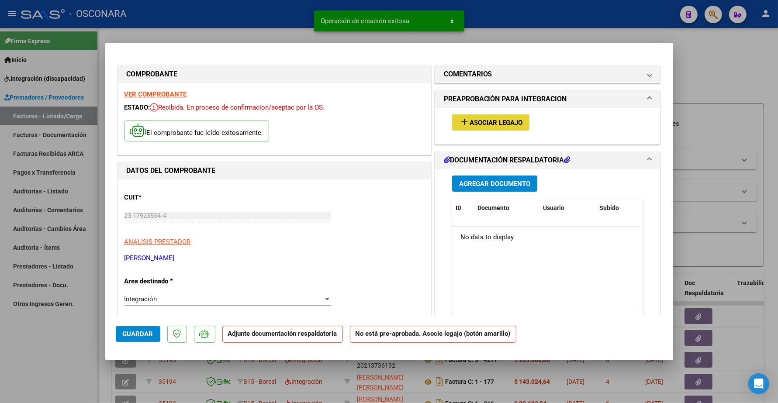
click at [475, 120] on span "Asociar Legajo" at bounding box center [496, 123] width 53 height 8
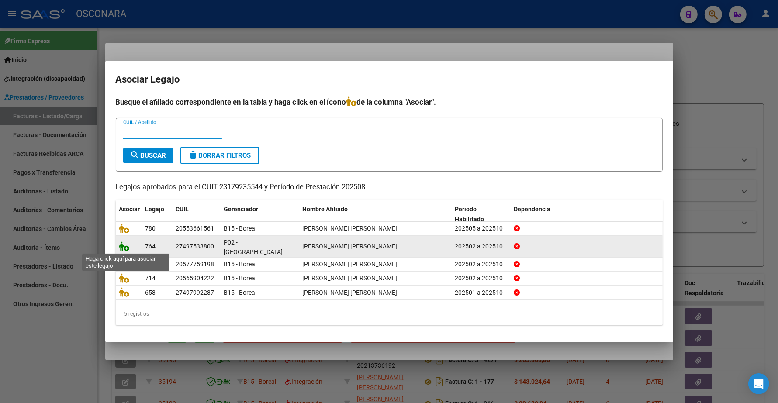
click at [121, 247] on icon at bounding box center [124, 247] width 10 height 10
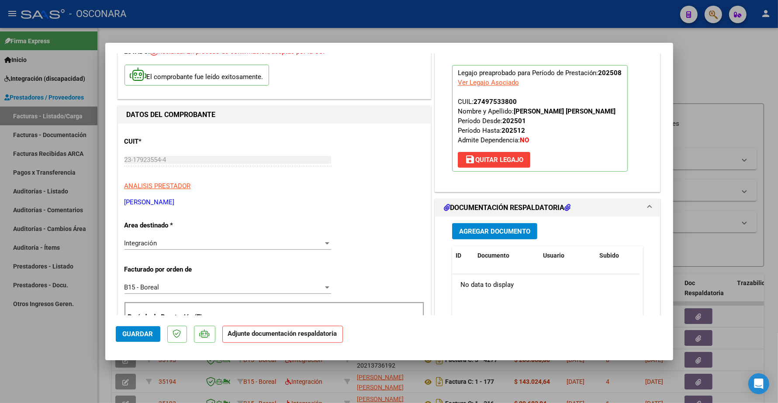
scroll to position [109, 0]
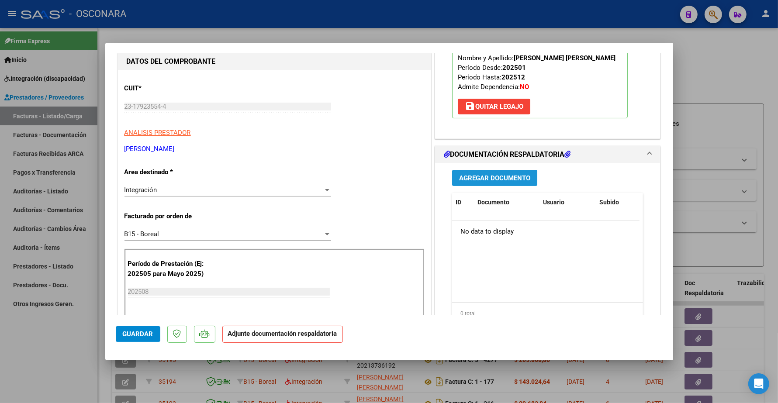
click at [492, 182] on span "Agregar Documento" at bounding box center [494, 178] width 71 height 8
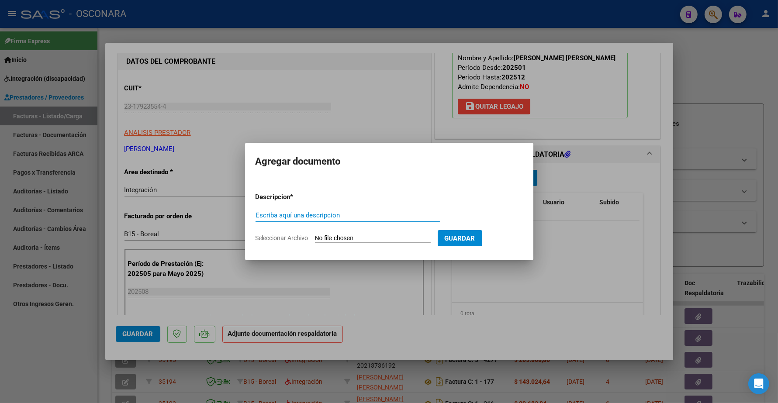
click at [332, 211] on div "Escriba aquí una descripcion" at bounding box center [348, 215] width 184 height 13
type input "PLANILLA"
click at [340, 235] on input "Seleccionar Archivo" at bounding box center [373, 239] width 116 height 8
type input "C:\fakepath\[PERSON_NAME] asis8.pdf"
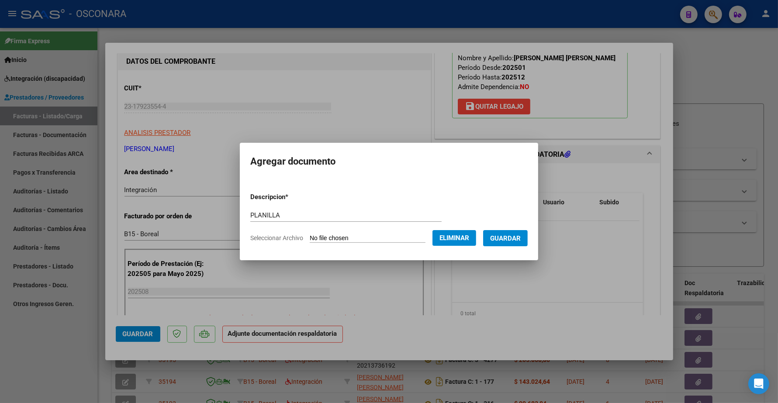
click at [509, 241] on span "Guardar" at bounding box center [505, 239] width 31 height 8
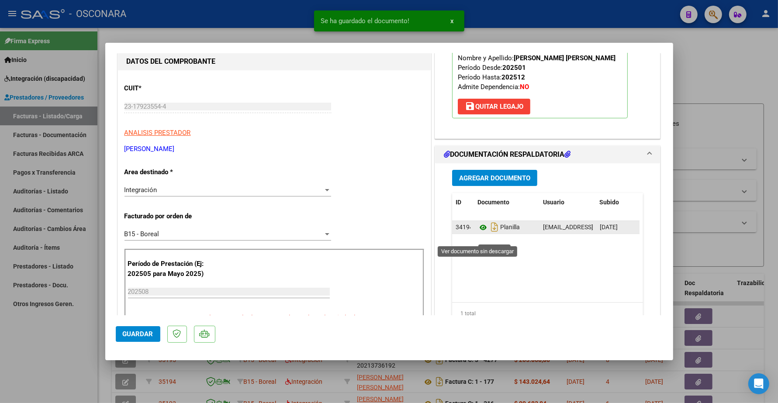
click at [478, 233] on icon at bounding box center [482, 227] width 11 height 10
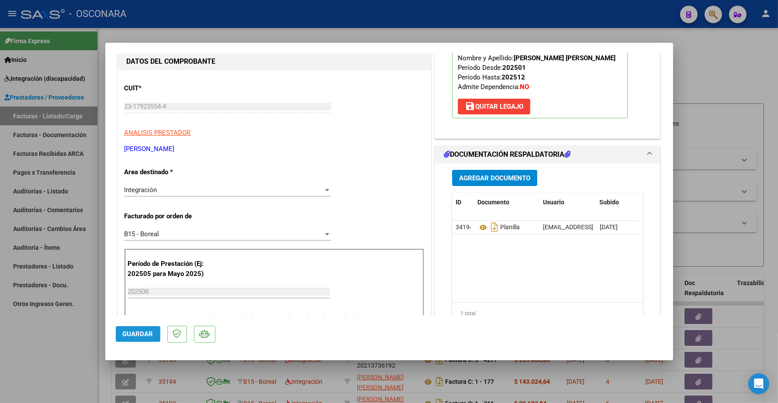
click at [145, 332] on span "Guardar" at bounding box center [138, 334] width 31 height 8
type input "$ 0,00"
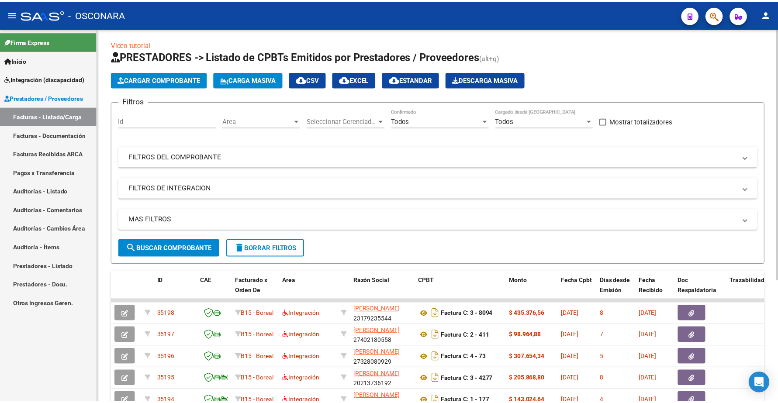
scroll to position [0, 0]
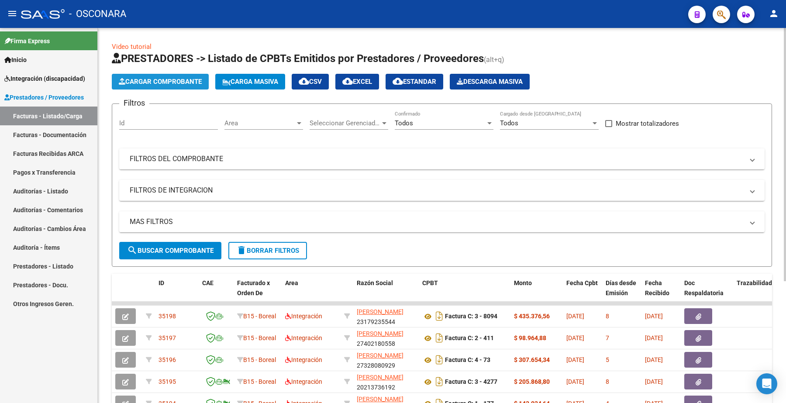
click at [178, 81] on span "Cargar Comprobante" at bounding box center [160, 82] width 83 height 8
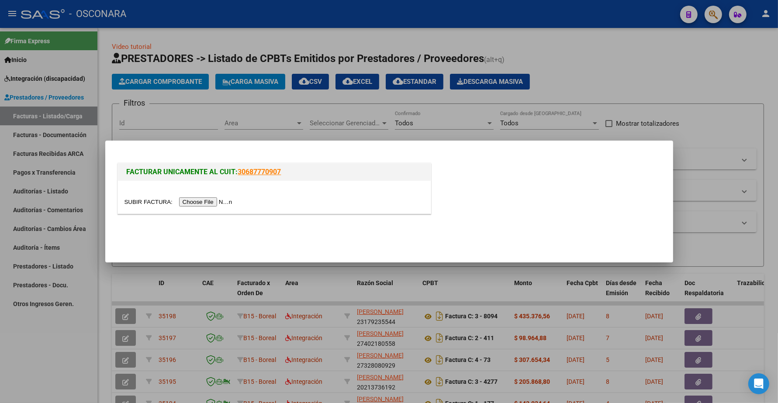
click at [206, 202] on input "file" at bounding box center [179, 201] width 111 height 9
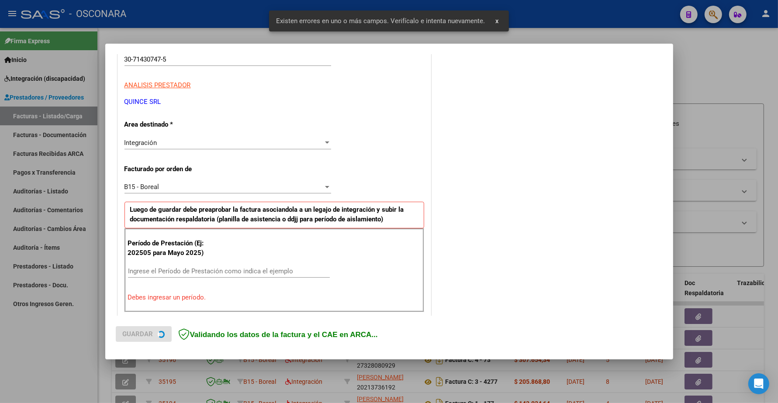
scroll to position [218, 0]
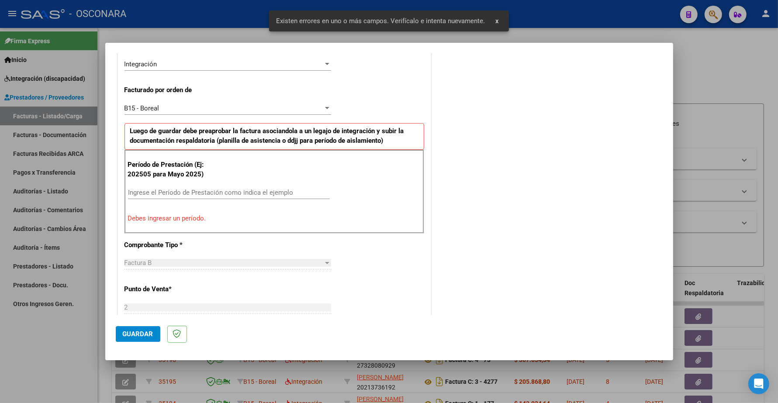
click at [155, 191] on input "Ingrese el Período de Prestación como indica el ejemplo" at bounding box center [229, 193] width 202 height 8
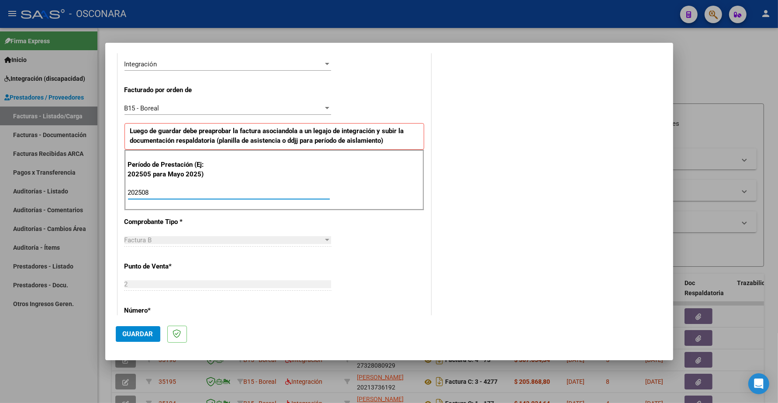
type input "202508"
click at [131, 335] on span "Guardar" at bounding box center [138, 334] width 31 height 8
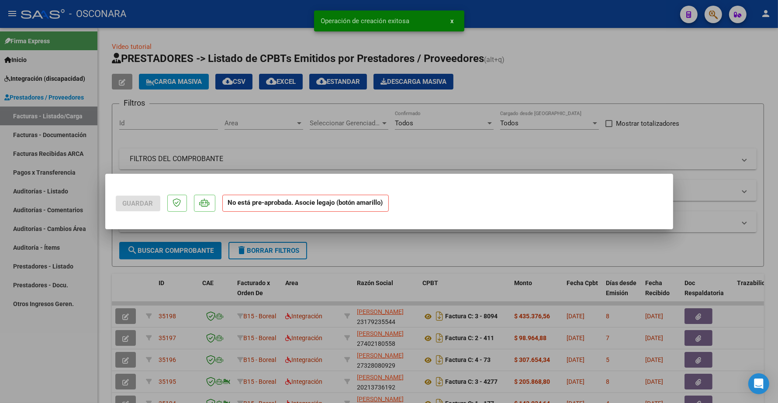
scroll to position [0, 0]
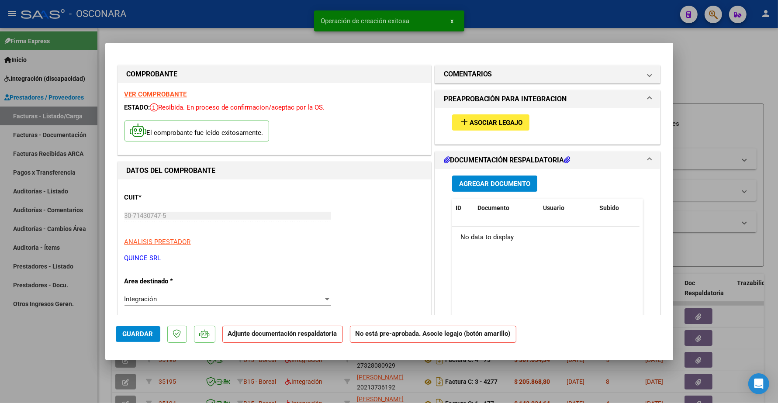
click at [503, 121] on span "Asociar Legajo" at bounding box center [496, 123] width 53 height 8
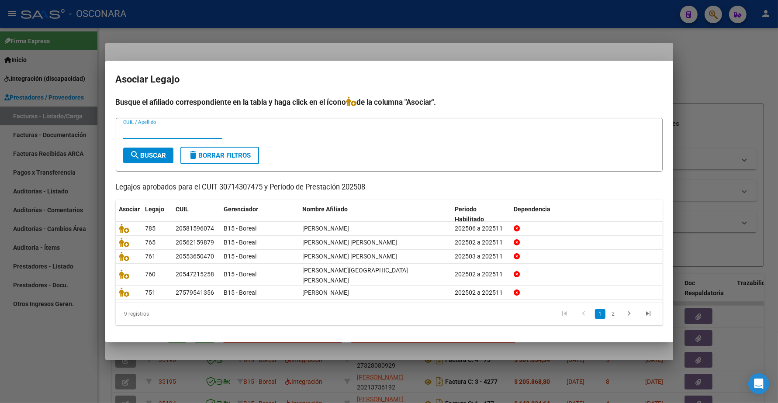
click at [162, 134] on input "CUIL / Apellido" at bounding box center [172, 132] width 99 height 8
type input "RIVER"
click at [143, 157] on span "search Buscar" at bounding box center [148, 156] width 36 height 8
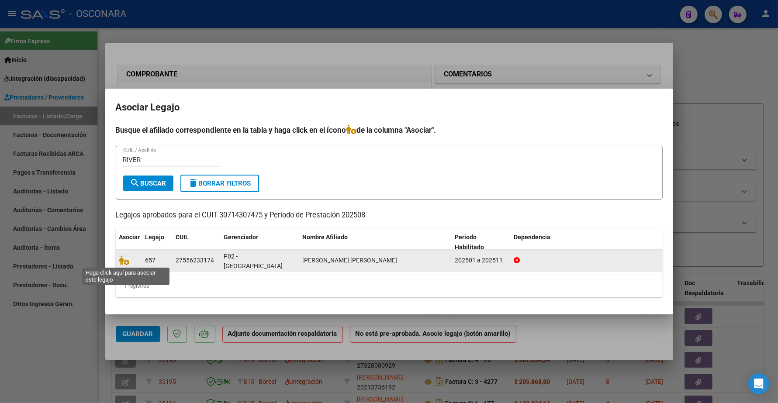
click at [129, 263] on span at bounding box center [125, 260] width 13 height 7
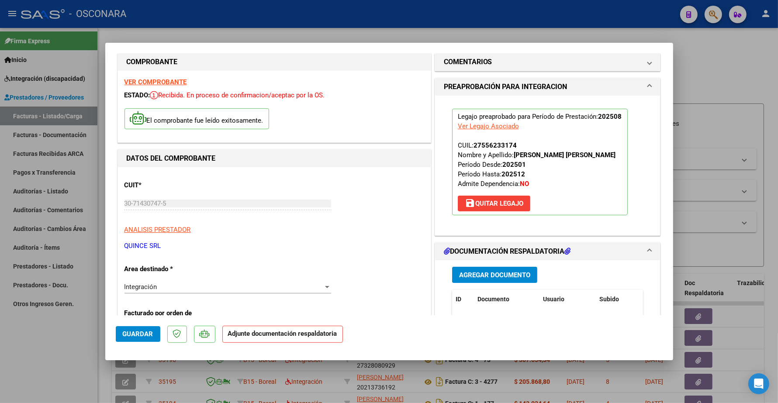
scroll to position [109, 0]
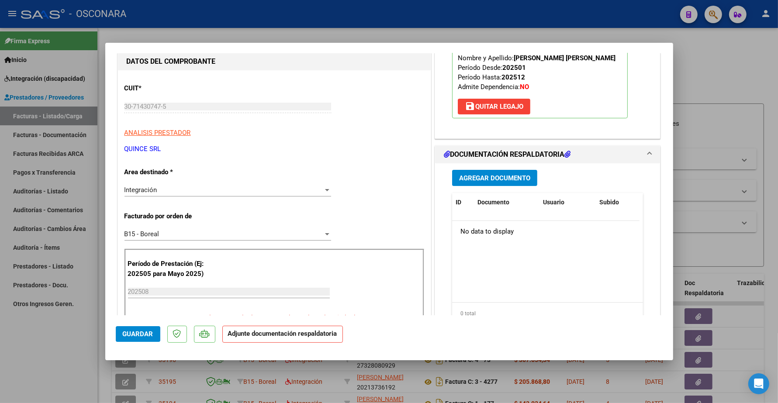
click at [481, 173] on button "Agregar Documento" at bounding box center [494, 178] width 85 height 16
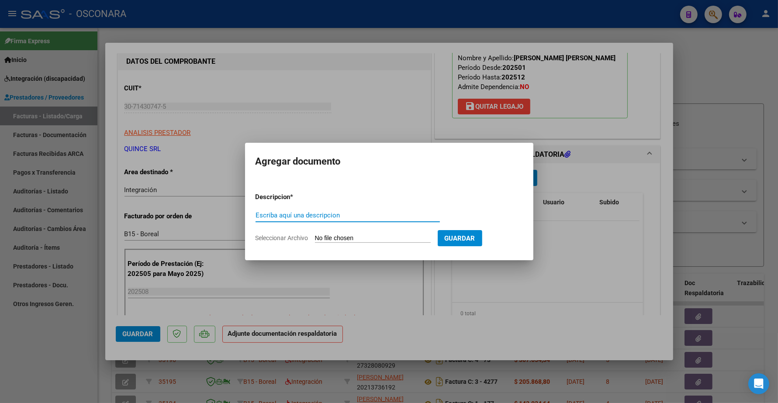
click at [307, 214] on input "Escriba aquí una descripcion" at bounding box center [348, 215] width 184 height 8
type input "PLANILLA"
click at [374, 239] on input "Seleccionar Archivo" at bounding box center [373, 239] width 116 height 8
type input "C:\fakepath\[DATE] PROTEO OSCONARA DOC RESPALDATORIA [PERSON_NAME] [PERSON_NAME…"
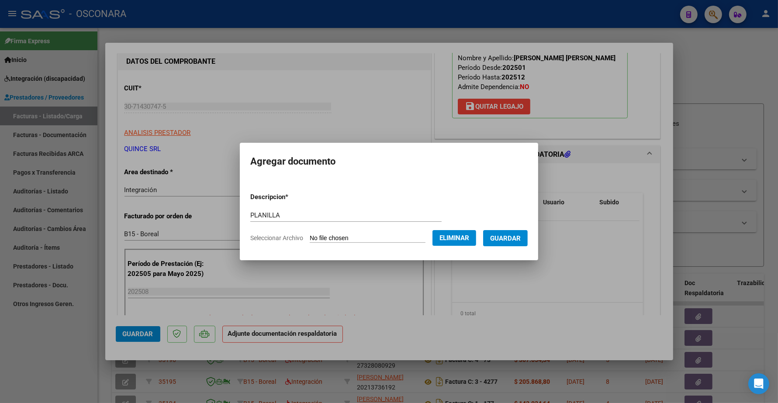
click at [528, 235] on button "Guardar" at bounding box center [505, 238] width 45 height 16
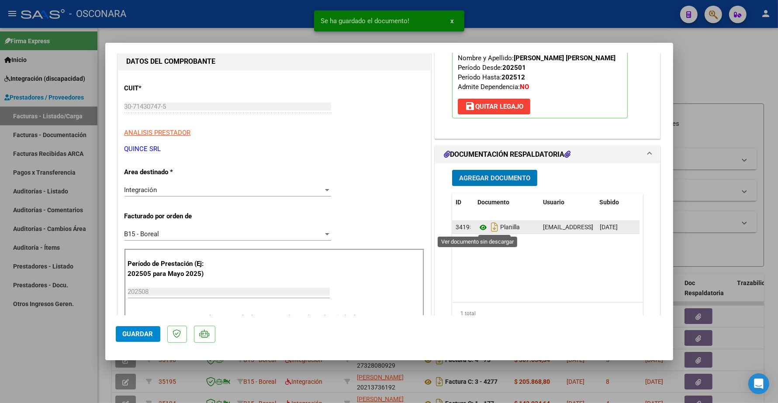
click at [480, 226] on icon at bounding box center [482, 227] width 11 height 10
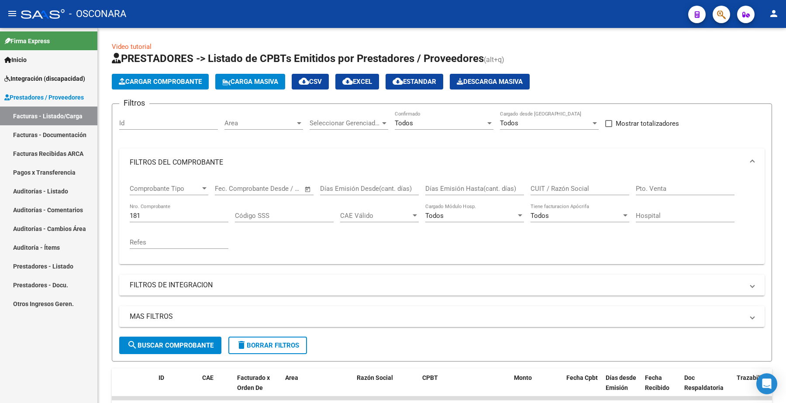
drag, startPoint x: 171, startPoint y: 214, endPoint x: 81, endPoint y: 204, distance: 90.2
click at [92, 212] on mat-sidenav-container "Firma Express Inicio Instructivos Contacto OS Integración (discapacidad) Certif…" at bounding box center [393, 215] width 786 height 375
click at [204, 339] on button "search Buscar Comprobante" at bounding box center [170, 345] width 102 height 17
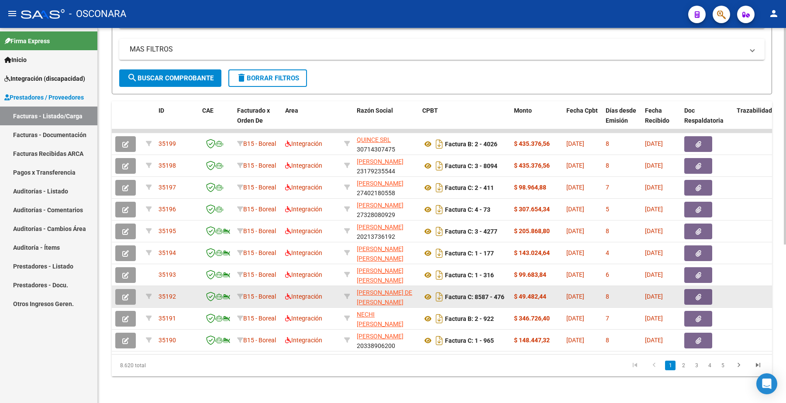
scroll to position [275, 0]
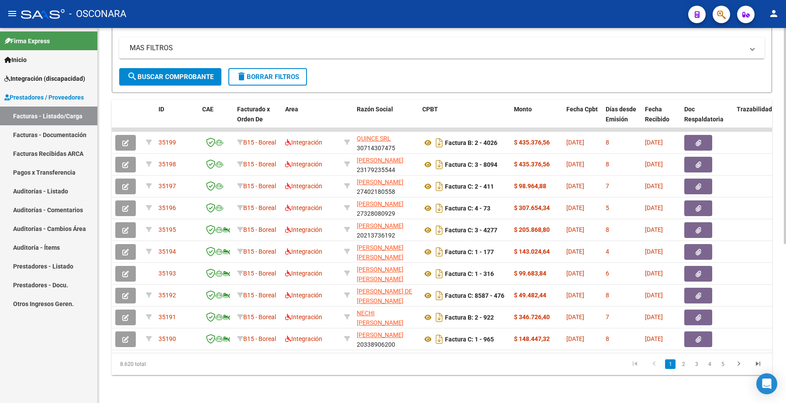
click at [259, 344] on datatable-selection "35199 B15 - Boreal Integración QUINCE SRL 30714307475 Factura B: 2 - 4026 $ 435…" at bounding box center [442, 348] width 660 height 8
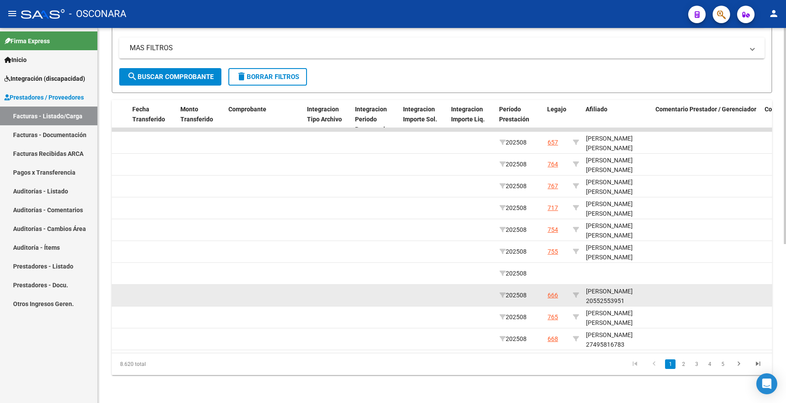
scroll to position [1, 0]
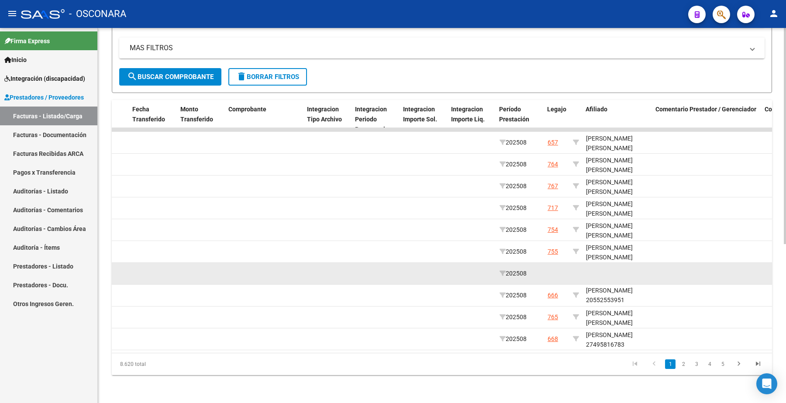
click at [556, 263] on datatable-body-cell at bounding box center [556, 273] width 25 height 21
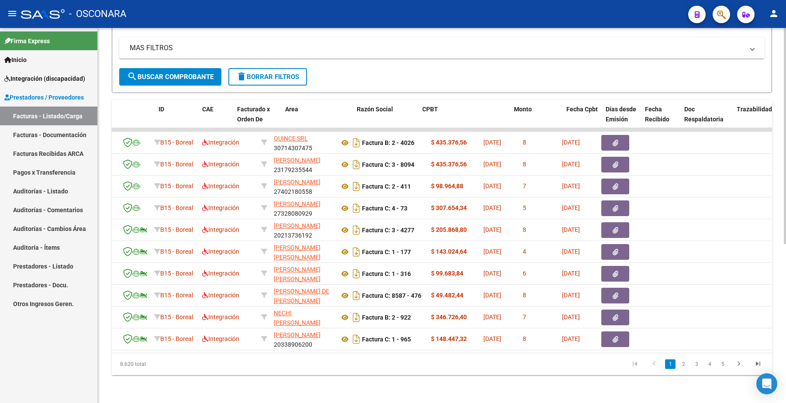
scroll to position [0, 0]
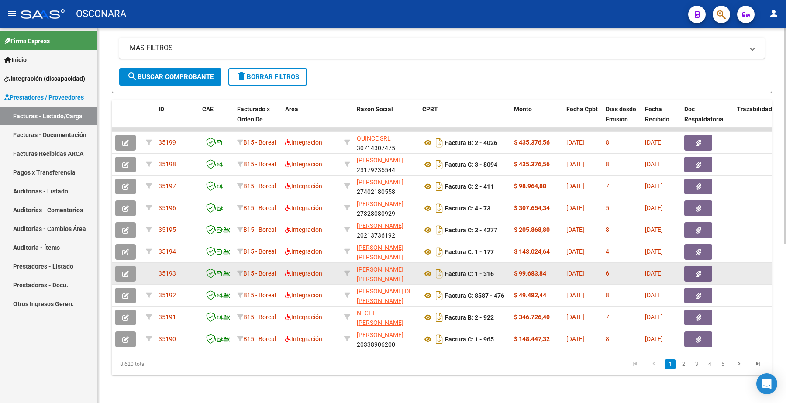
click at [119, 266] on button "button" at bounding box center [125, 274] width 21 height 16
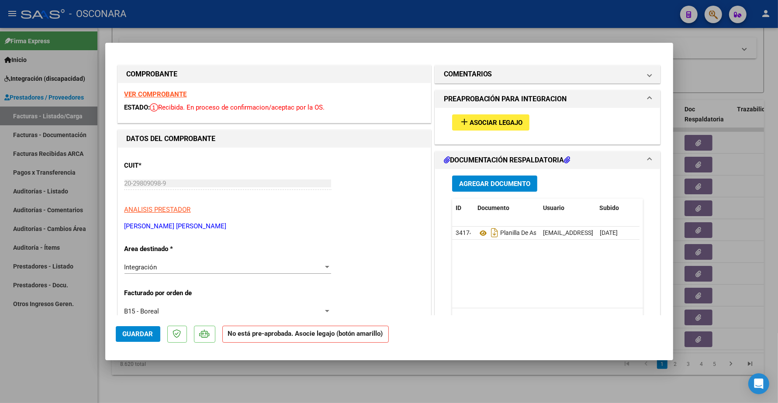
click at [175, 99] on div "VER COMPROBANTE ESTADO: Recibida. En proceso de confirmacion/aceptac por la OS." at bounding box center [274, 103] width 313 height 40
click at [170, 93] on strong "VER COMPROBANTE" at bounding box center [155, 94] width 62 height 8
click at [499, 120] on span "Asociar Legajo" at bounding box center [496, 123] width 53 height 8
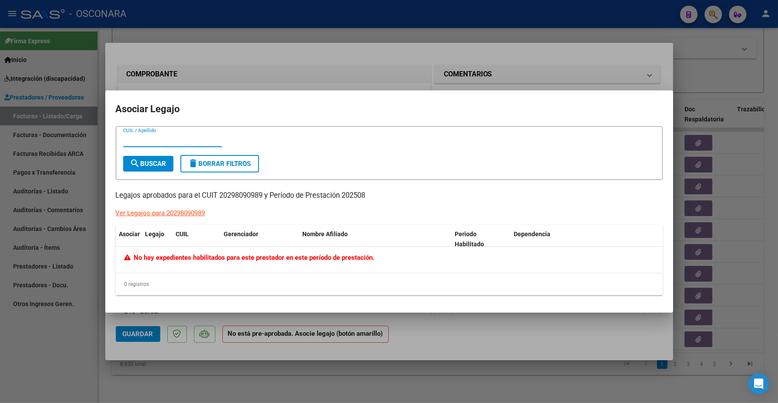
click at [706, 84] on div at bounding box center [389, 201] width 778 height 403
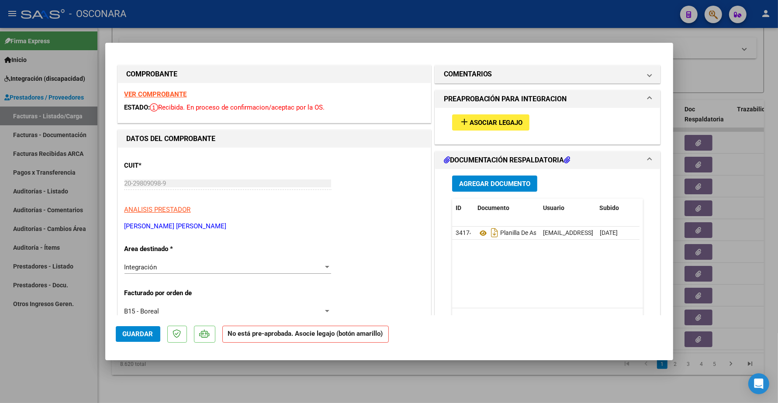
type input "$ 0,00"
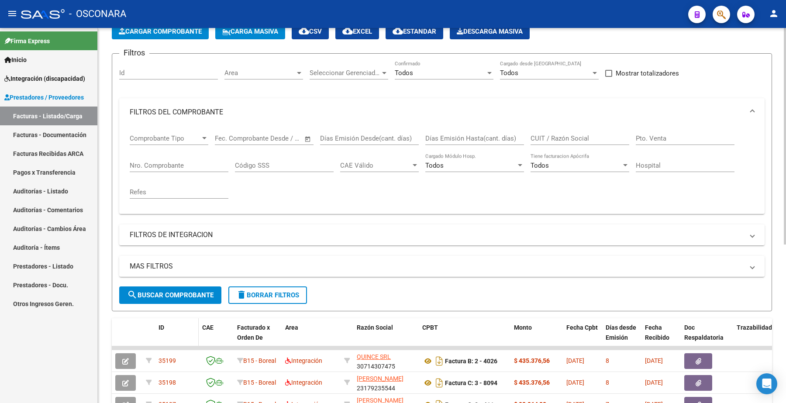
scroll to position [2, 0]
